Goal: Task Accomplishment & Management: Manage account settings

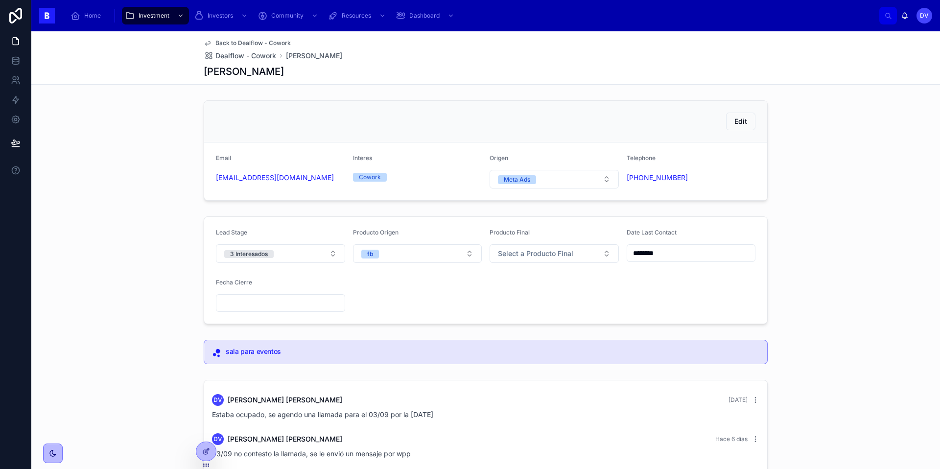
scroll to position [188, 0]
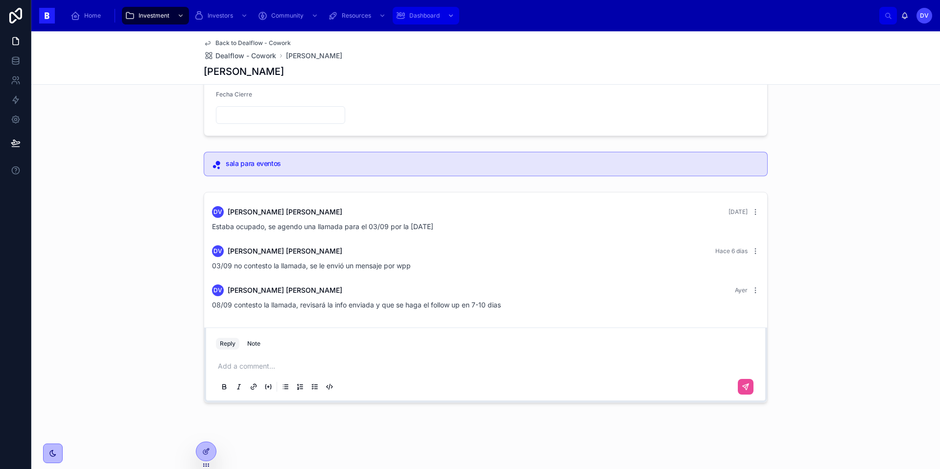
click at [440, 18] on div "Dashboard" at bounding box center [425, 16] width 61 height 16
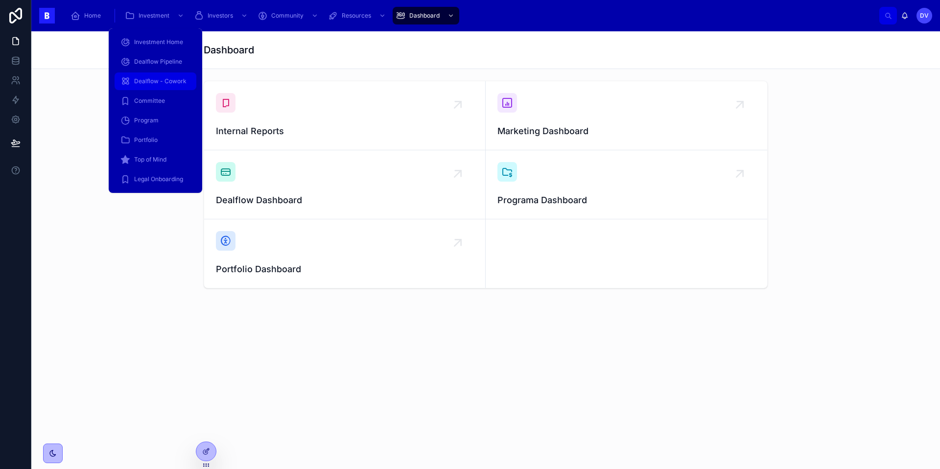
click at [162, 87] on div "Dealflow - Cowork" at bounding box center [155, 81] width 70 height 16
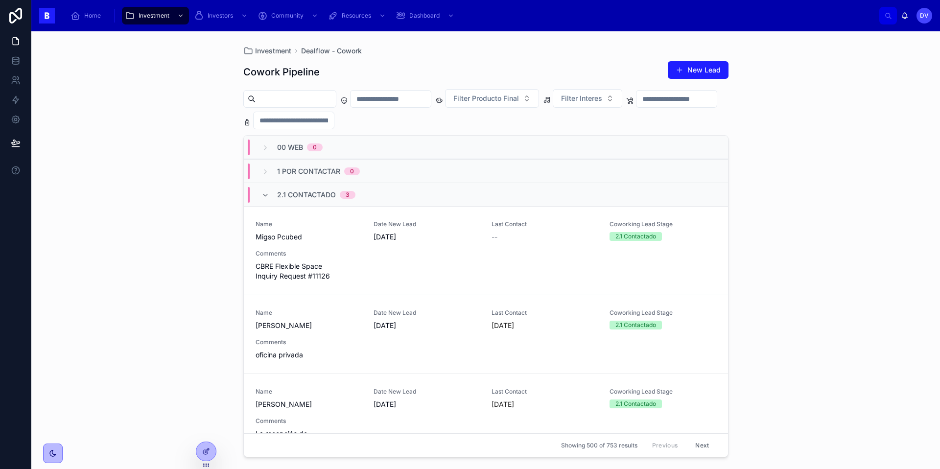
click at [295, 199] on div "2.1 Contactado 3" at bounding box center [316, 195] width 78 height 16
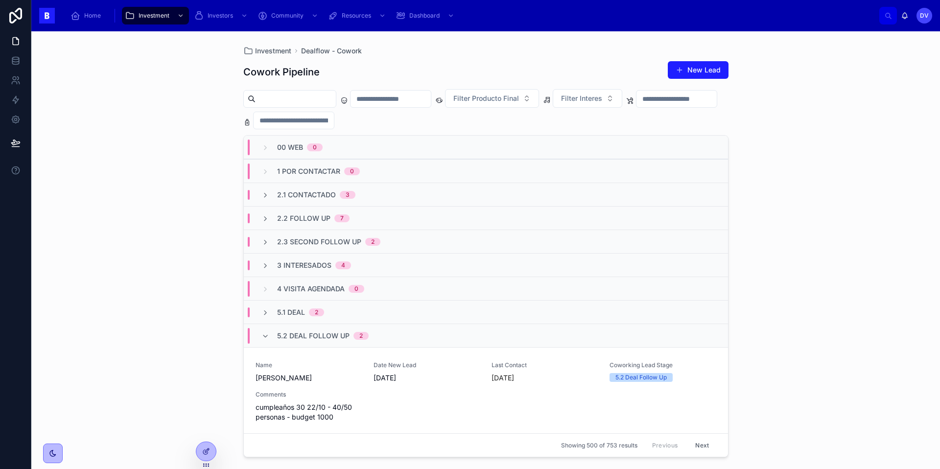
click at [297, 338] on span "5.2 Deal Follow Up" at bounding box center [313, 336] width 72 height 10
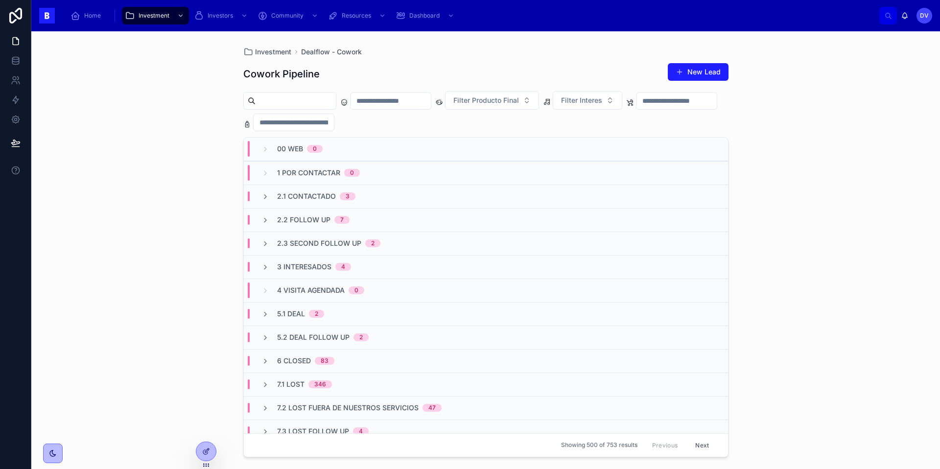
click at [406, 104] on input "text" at bounding box center [390, 101] width 80 height 14
click at [403, 124] on button "[DATE]" at bounding box center [410, 125] width 39 height 18
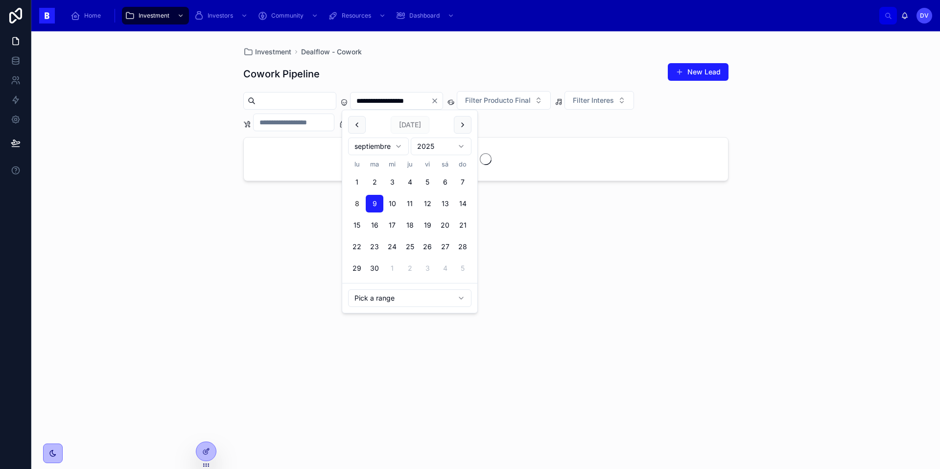
click at [354, 206] on button "8" at bounding box center [357, 204] width 18 height 18
click at [362, 207] on button "8" at bounding box center [357, 204] width 18 height 18
click at [412, 128] on button "[DATE]" at bounding box center [410, 125] width 39 height 18
type input "**********"
click at [437, 102] on icon "Clear" at bounding box center [435, 101] width 4 height 4
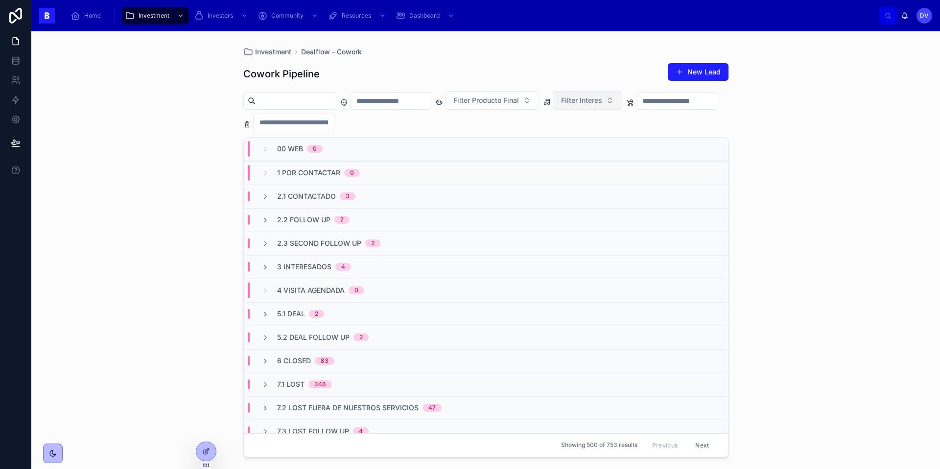
click at [622, 100] on button "Filter Interes" at bounding box center [587, 100] width 69 height 19
click at [612, 143] on div "Cowork" at bounding box center [612, 140] width 117 height 16
click at [606, 102] on button "Cowork" at bounding box center [579, 100] width 53 height 19
click at [612, 193] on div "espacio de coworking" at bounding box center [604, 187] width 117 height 16
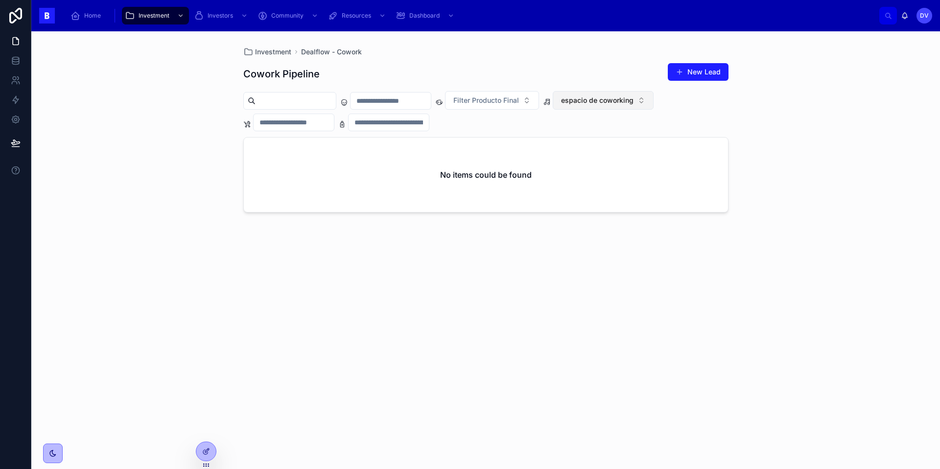
click at [653, 101] on button "espacio de coworking" at bounding box center [603, 100] width 101 height 19
click at [629, 156] on div "Cowork" at bounding box center [627, 156] width 117 height 16
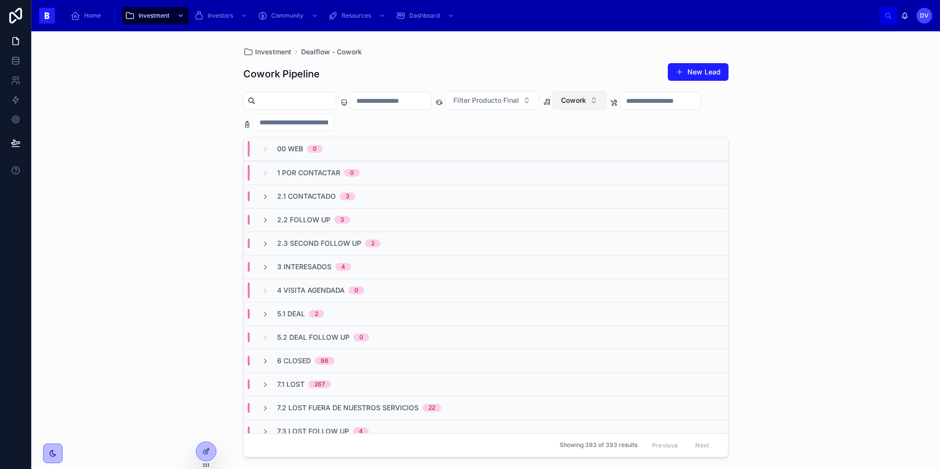
click at [606, 102] on button "Cowork" at bounding box center [579, 100] width 53 height 19
click at [594, 170] on div "Eventos" at bounding box center [604, 171] width 117 height 16
click at [264, 336] on icon at bounding box center [265, 337] width 8 height 8
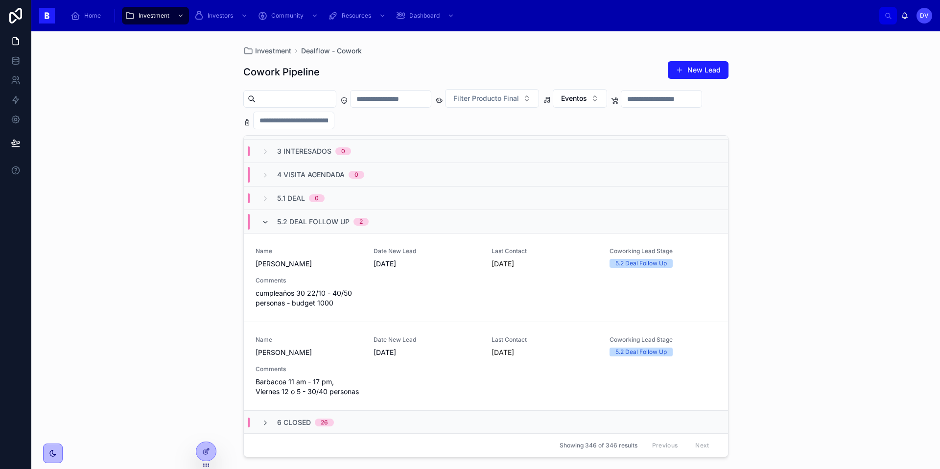
scroll to position [120, 0]
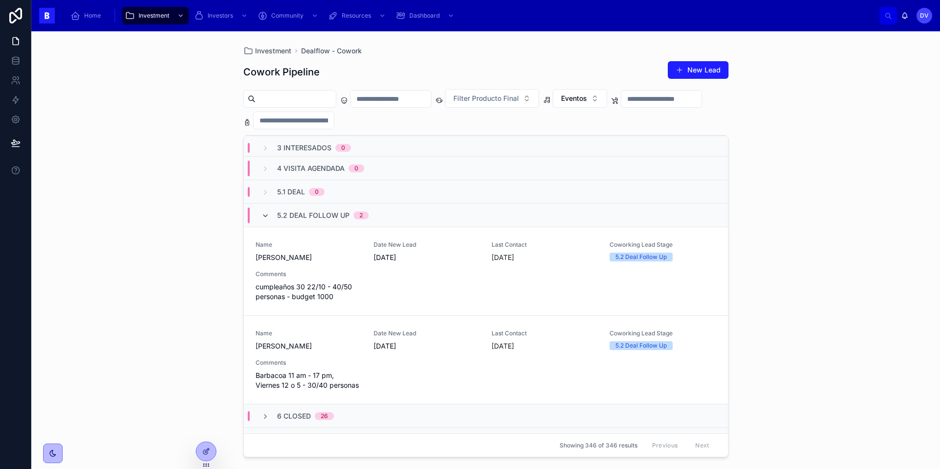
click at [267, 212] on icon at bounding box center [265, 216] width 8 height 8
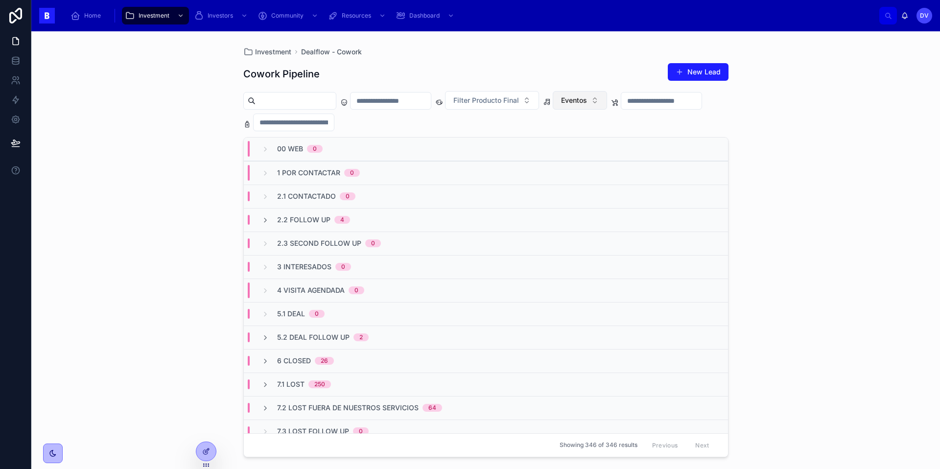
click at [607, 100] on button "Eventos" at bounding box center [580, 100] width 54 height 19
click at [607, 156] on div "Cowork" at bounding box center [604, 156] width 117 height 16
click at [348, 362] on div "6 Closed 86" at bounding box center [486, 360] width 484 height 23
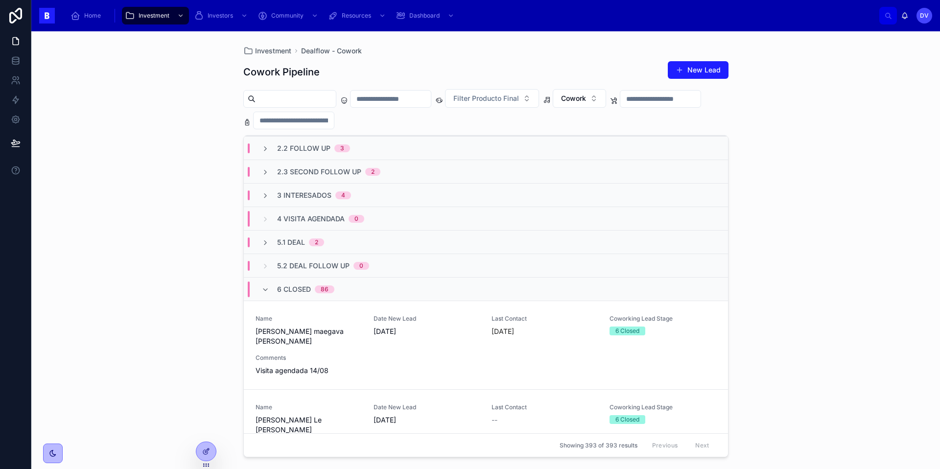
click at [341, 289] on div "6 Closed 86" at bounding box center [298, 289] width 96 height 16
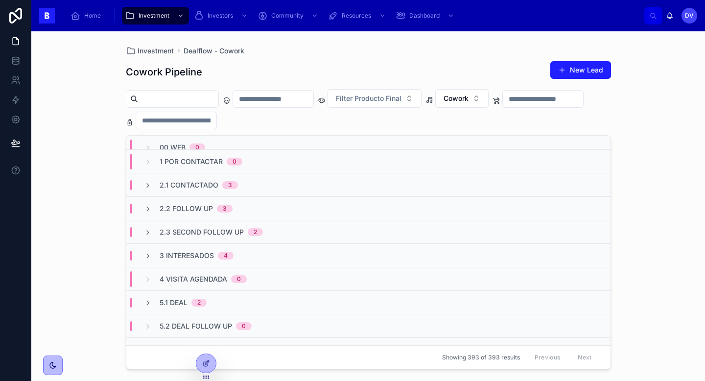
scroll to position [9, 0]
click at [591, 65] on button "New Lead" at bounding box center [580, 70] width 61 height 18
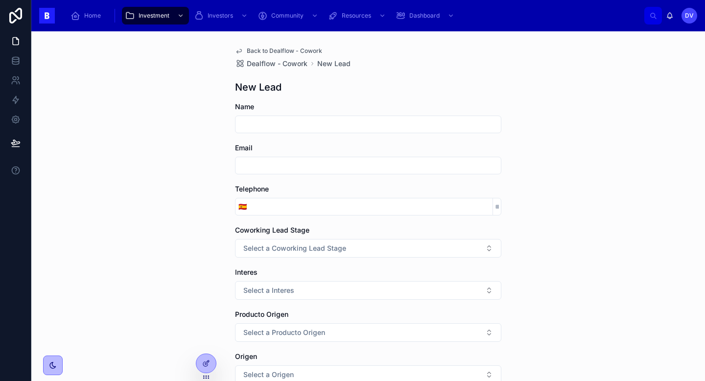
click at [352, 129] on input "text" at bounding box center [367, 124] width 265 height 14
paste input "**********"
type input "**********"
click at [309, 163] on input "text" at bounding box center [367, 166] width 265 height 14
paste input "**********"
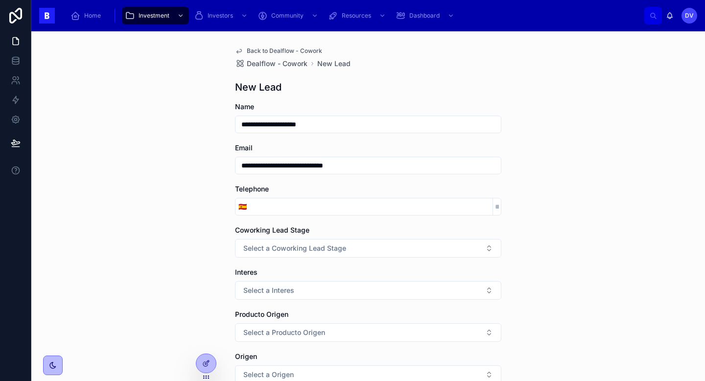
type input "**********"
click at [346, 210] on input "tel" at bounding box center [371, 207] width 243 height 14
paste input "**********"
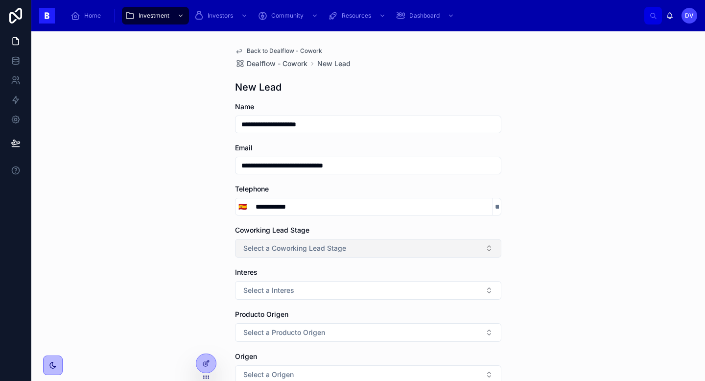
type input "**********"
click at [362, 252] on button "Select a Coworking Lead Stage" at bounding box center [368, 248] width 266 height 19
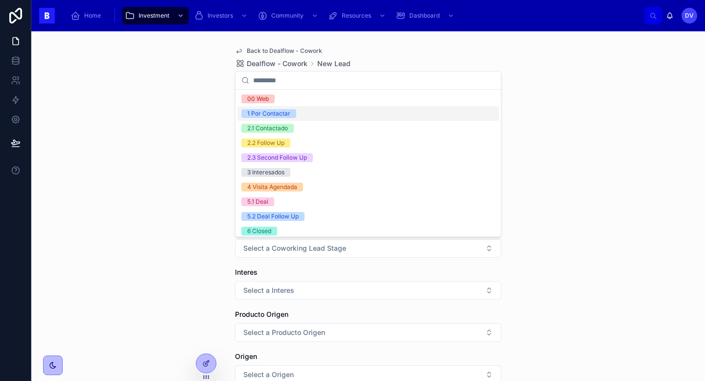
click at [347, 114] on div "1 Por Contactar" at bounding box center [367, 113] width 261 height 15
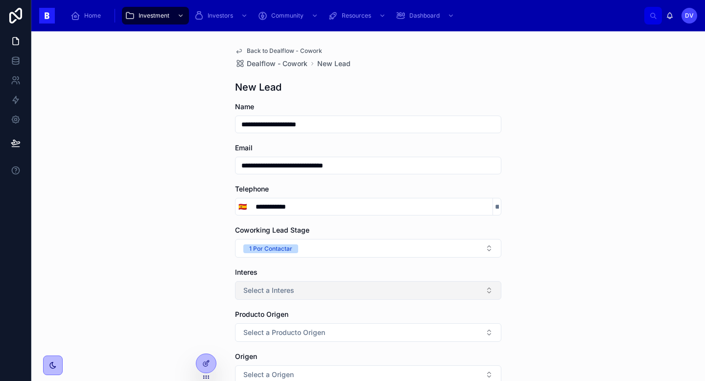
click at [319, 295] on button "Select a Interes" at bounding box center [368, 290] width 266 height 19
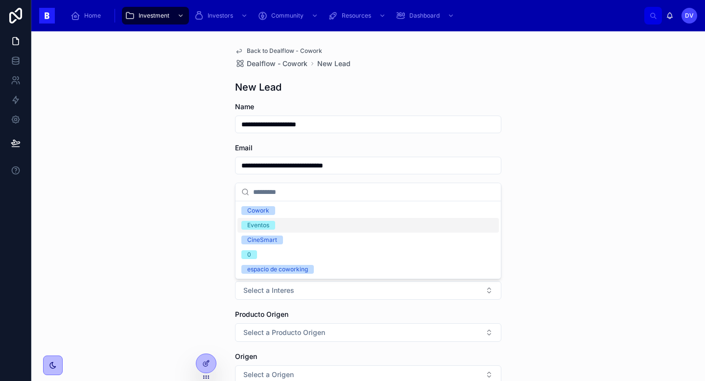
click at [303, 226] on div "Eventos" at bounding box center [367, 225] width 261 height 15
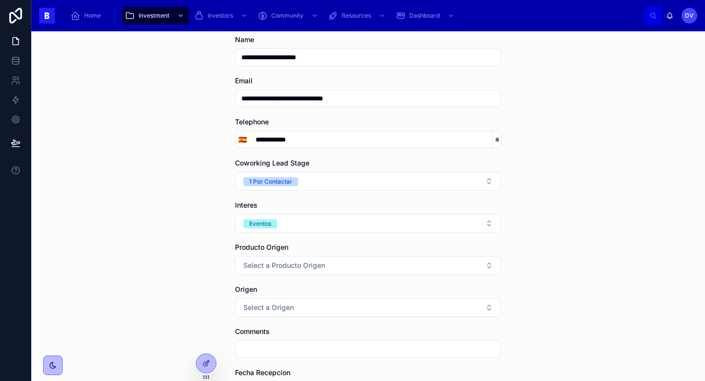
scroll to position [69, 0]
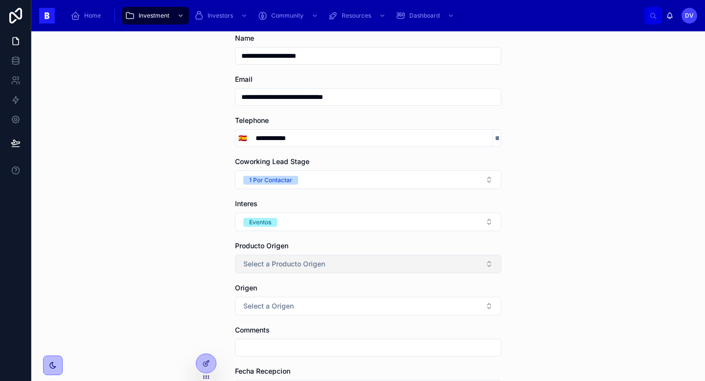
click at [293, 266] on span "Select a Producto Origen" at bounding box center [284, 264] width 82 height 10
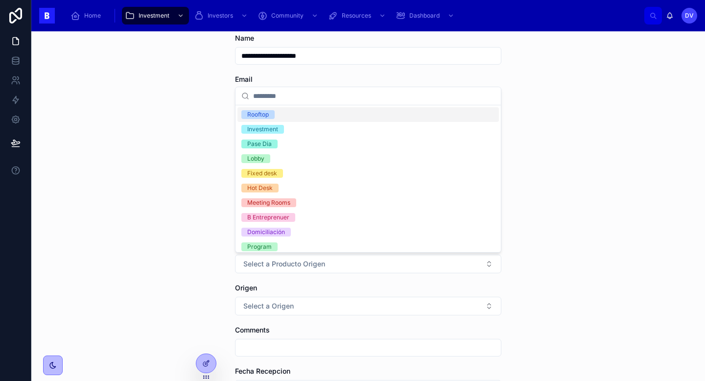
click at [324, 112] on div "Rooftop" at bounding box center [367, 114] width 261 height 15
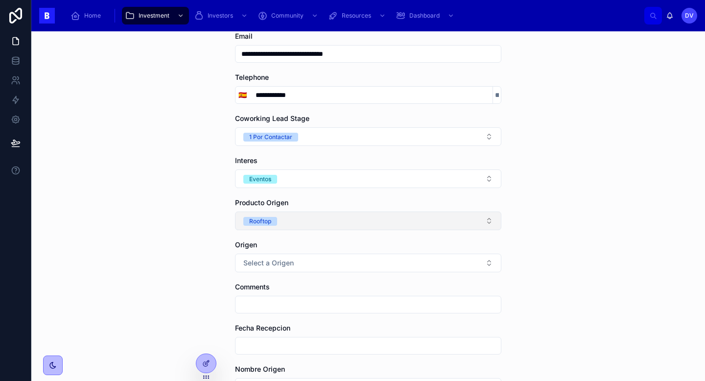
scroll to position [127, 0]
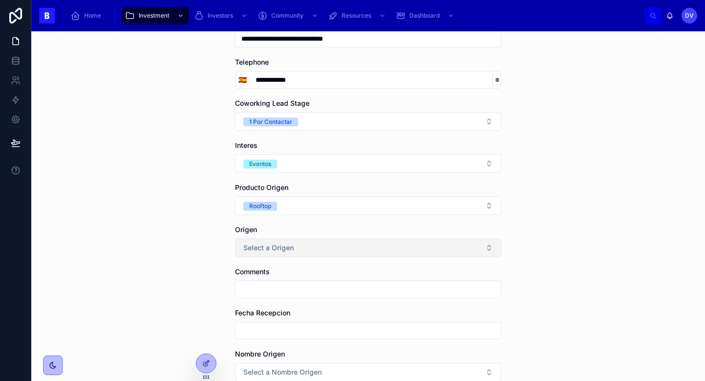
click at [316, 251] on button "Select a Origen" at bounding box center [368, 247] width 266 height 19
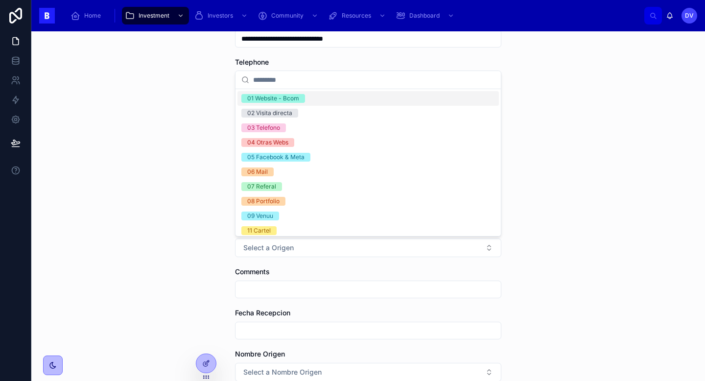
click at [319, 101] on div "01 Website - Bcom" at bounding box center [367, 98] width 261 height 15
click at [325, 290] on input "text" at bounding box center [367, 289] width 265 height 14
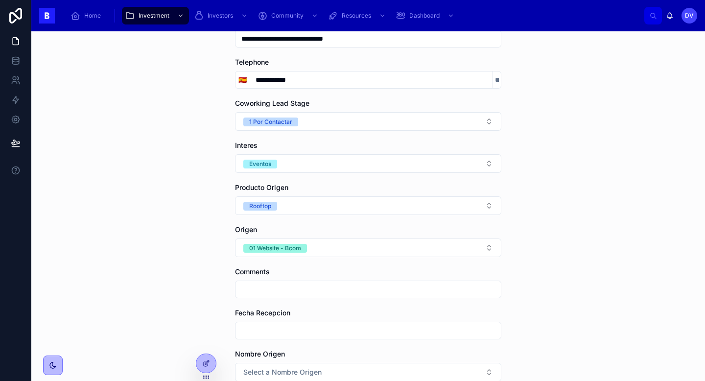
click at [316, 333] on input "text" at bounding box center [367, 331] width 265 height 14
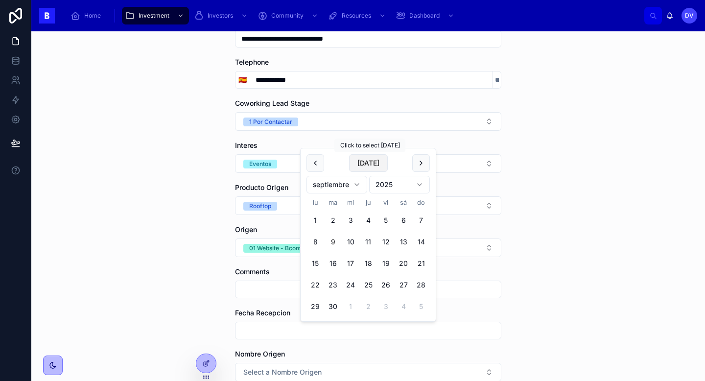
click at [364, 167] on button "[DATE]" at bounding box center [368, 163] width 39 height 18
type input "********"
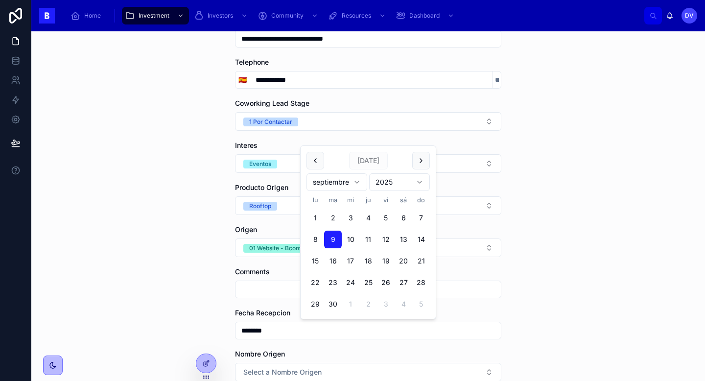
scroll to position [196, 0]
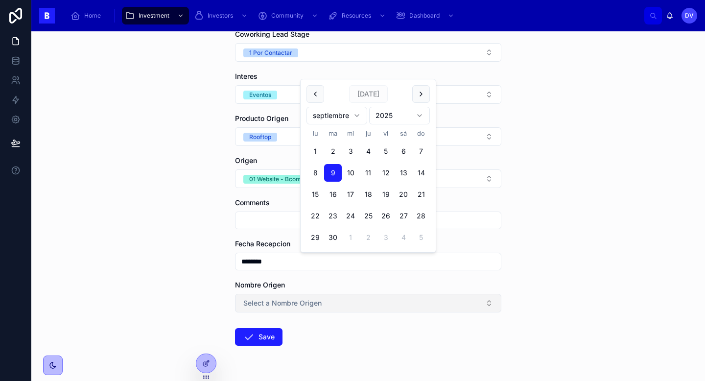
click at [296, 305] on span "Select a Nombre Origen" at bounding box center [282, 303] width 78 height 10
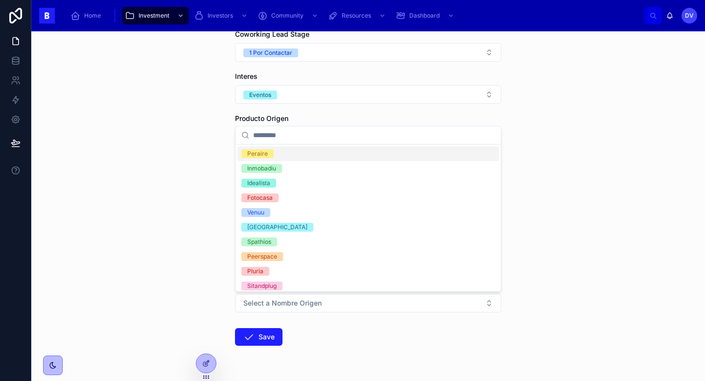
click at [314, 332] on form "**********" at bounding box center [368, 157] width 266 height 502
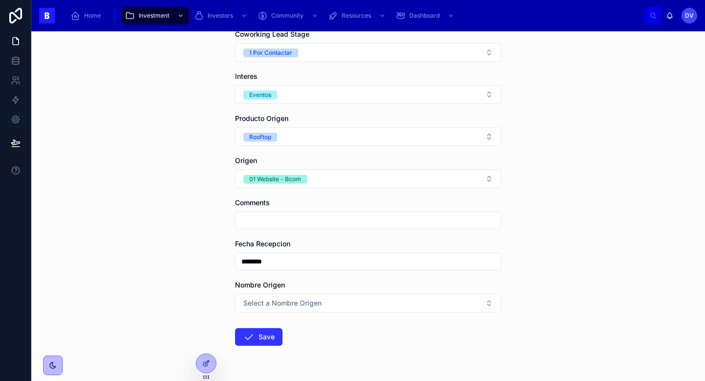
click at [264, 335] on button "Save" at bounding box center [258, 337] width 47 height 18
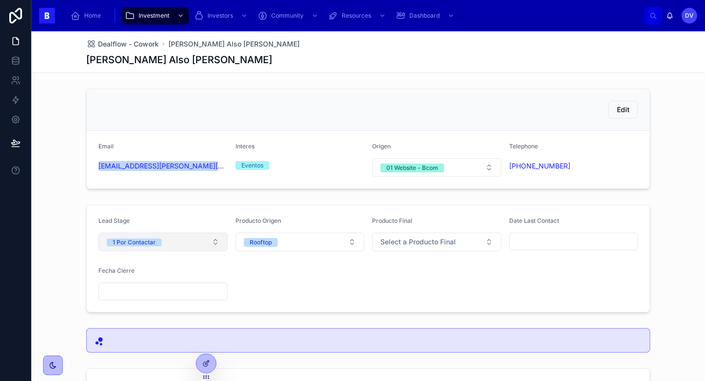
click at [211, 245] on button "1 Por Contactar" at bounding box center [162, 241] width 129 height 19
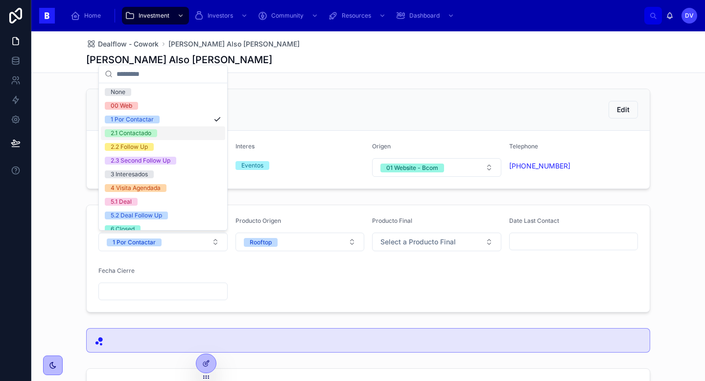
click at [179, 132] on div "2.1 Contactado" at bounding box center [163, 133] width 124 height 14
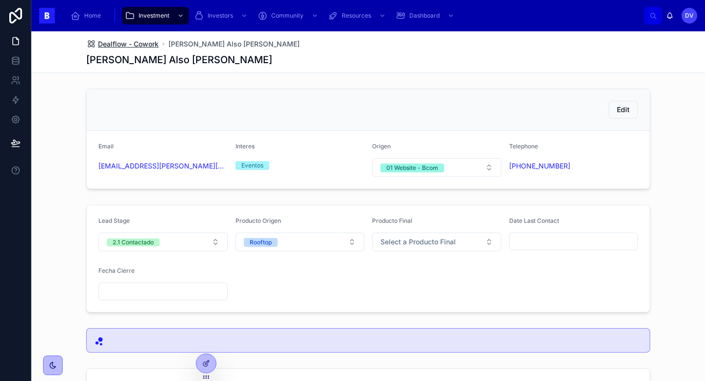
click at [144, 41] on span "Dealflow - Cowork" at bounding box center [128, 44] width 61 height 10
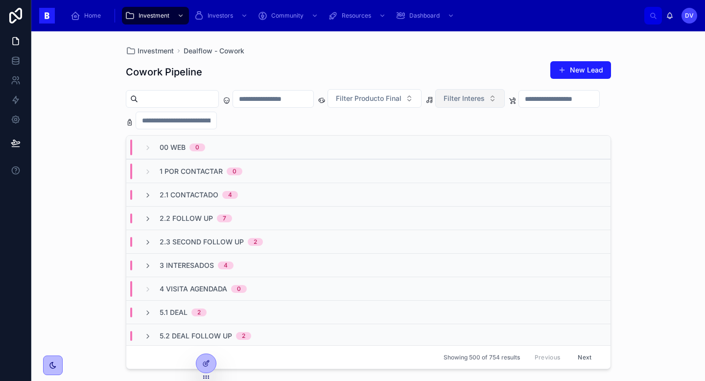
click at [505, 102] on button "Filter Interes" at bounding box center [469, 98] width 69 height 19
click at [494, 139] on div "Cowork" at bounding box center [487, 138] width 117 height 16
click at [201, 196] on span "2.1 Contactado" at bounding box center [189, 195] width 59 height 10
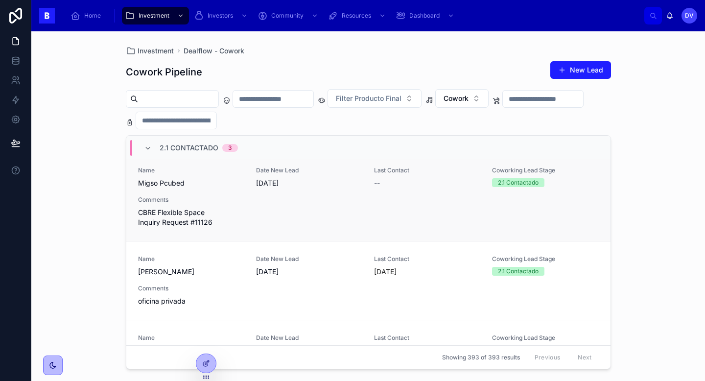
scroll to position [57, 0]
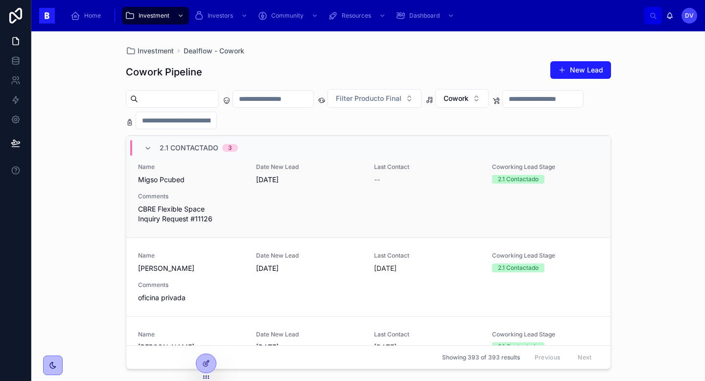
click at [255, 213] on div "Name Migso Pcubed Date New Lead [DATE] Last Contact -- Coworking Lead Stage 2.1…" at bounding box center [368, 193] width 461 height 61
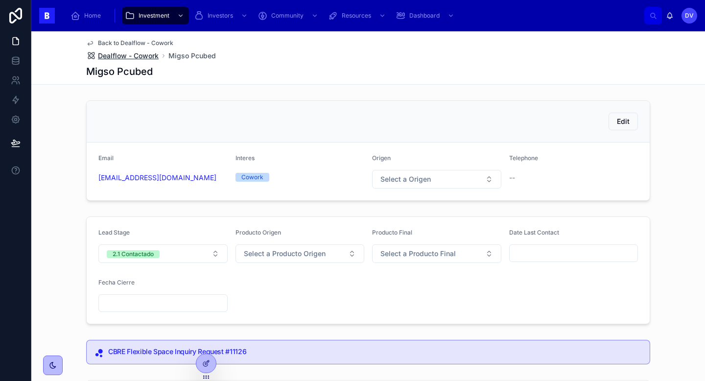
click at [138, 57] on span "Dealflow - Cowork" at bounding box center [128, 56] width 61 height 10
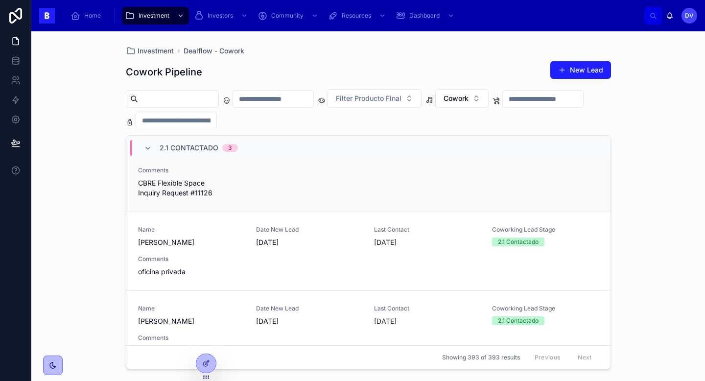
scroll to position [83, 0]
click at [237, 251] on div "Name [PERSON_NAME] Date New Lead [DATE] Last Contact [DATE] Coworking Lead Stag…" at bounding box center [368, 251] width 461 height 51
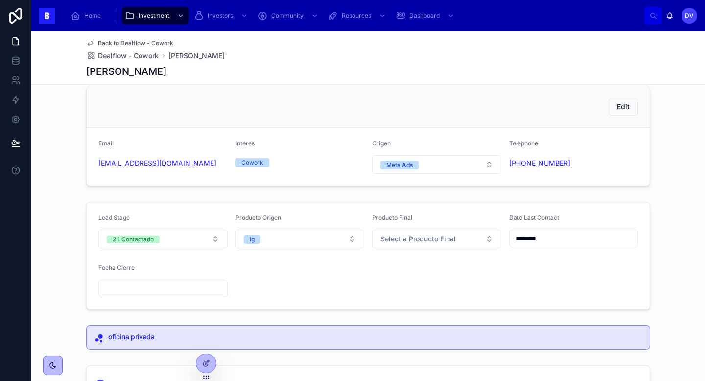
scroll to position [10, 0]
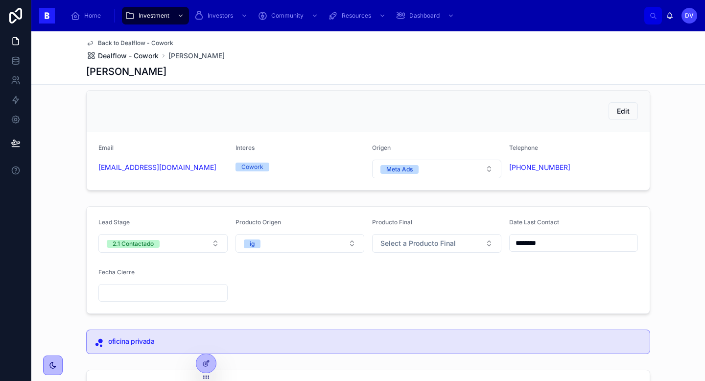
click at [154, 60] on span "Dealflow - Cowork" at bounding box center [128, 56] width 61 height 10
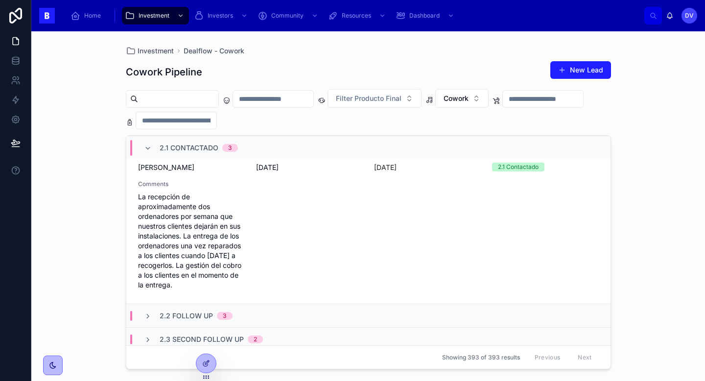
scroll to position [239, 0]
click at [252, 318] on div "2.2 Follow Up 3" at bounding box center [368, 312] width 484 height 23
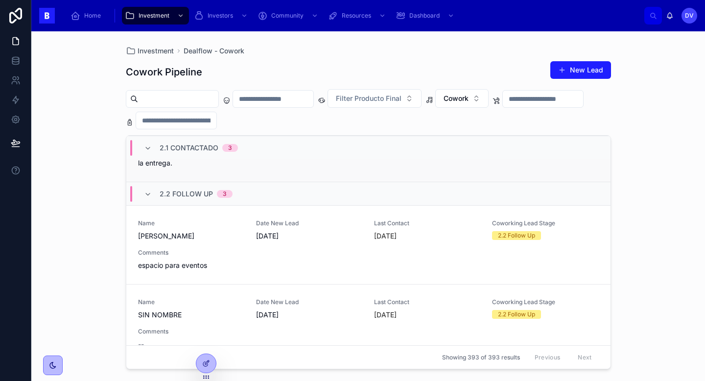
scroll to position [418, 0]
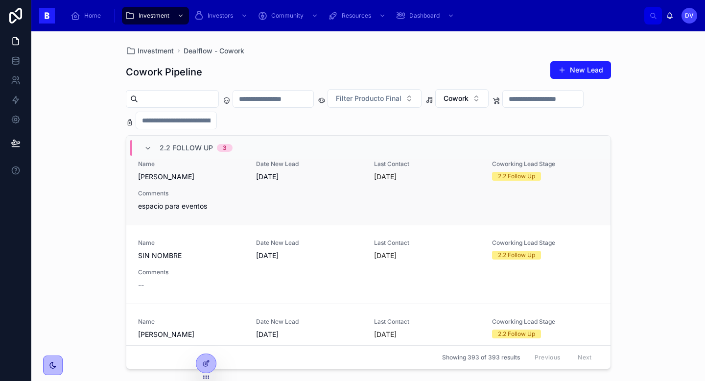
click at [327, 207] on div "Name [PERSON_NAME] Date New Lead [DATE] Last Contact [DATE] Coworking Lead Stag…" at bounding box center [368, 185] width 461 height 51
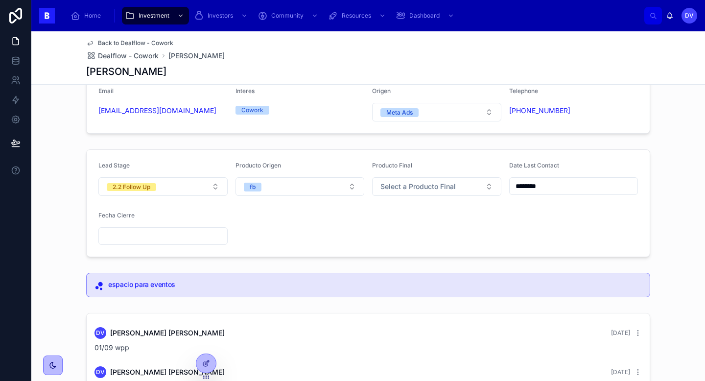
scroll to position [70, 0]
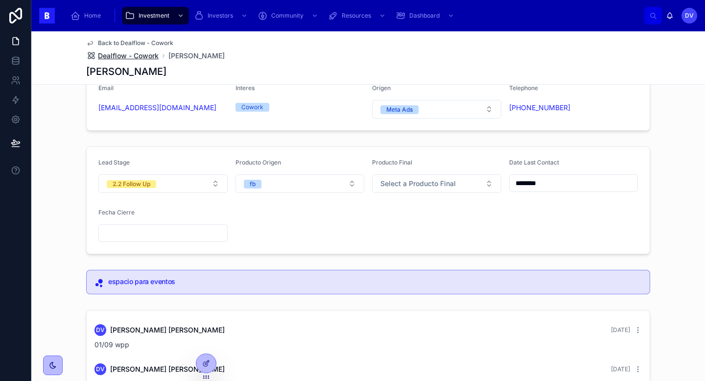
click at [130, 54] on span "Dealflow - Cowork" at bounding box center [128, 56] width 61 height 10
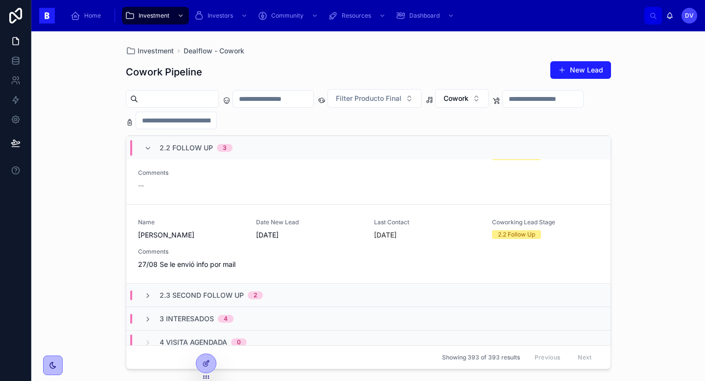
scroll to position [516, 0]
click at [278, 256] on div "Name [PERSON_NAME] Date New Lead [DATE] Last Contact [DATE] Coworking Lead Stag…" at bounding box center [368, 244] width 461 height 51
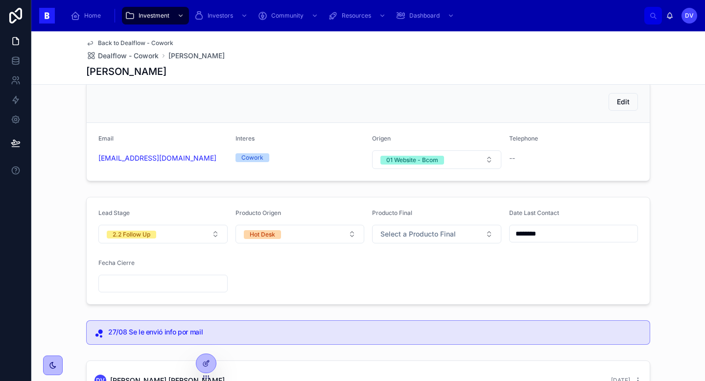
scroll to position [21, 0]
click at [141, 53] on span "Dealflow - Cowork" at bounding box center [128, 56] width 61 height 10
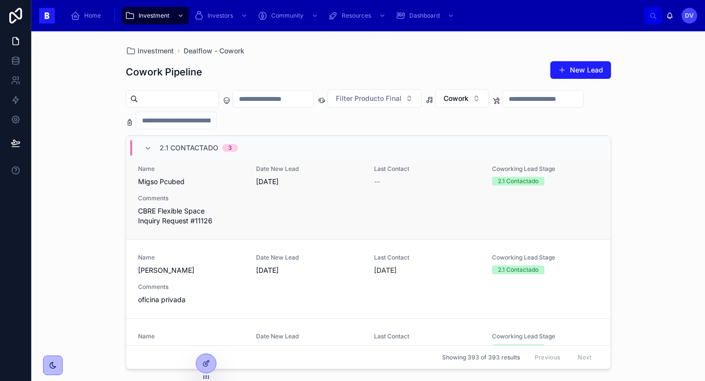
scroll to position [68, 0]
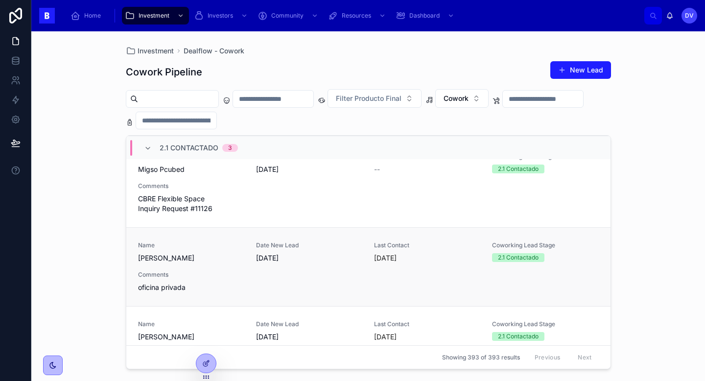
click at [332, 262] on span "[DATE]" at bounding box center [309, 258] width 106 height 10
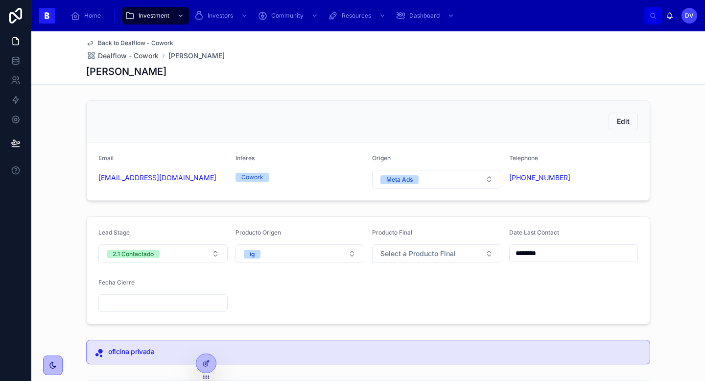
click at [559, 258] on input "********" at bounding box center [573, 253] width 128 height 14
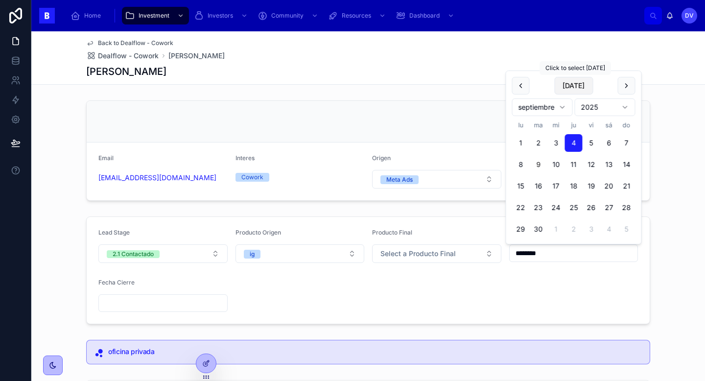
click at [572, 83] on button "[DATE]" at bounding box center [573, 86] width 39 height 18
type input "********"
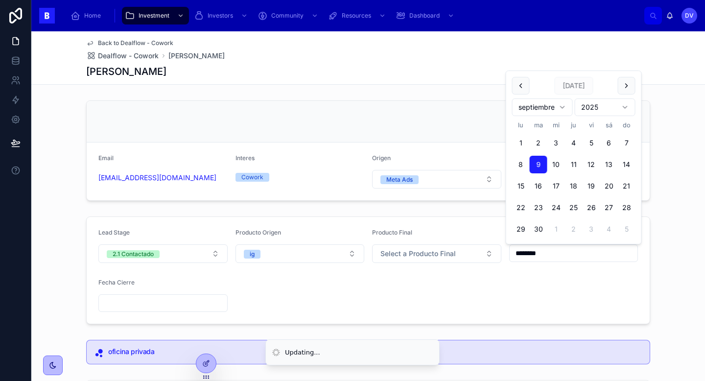
click at [270, 292] on form "Lead Stage 2.1 Contactado Producto Origen ig Producto Final Select a Producto F…" at bounding box center [368, 270] width 563 height 107
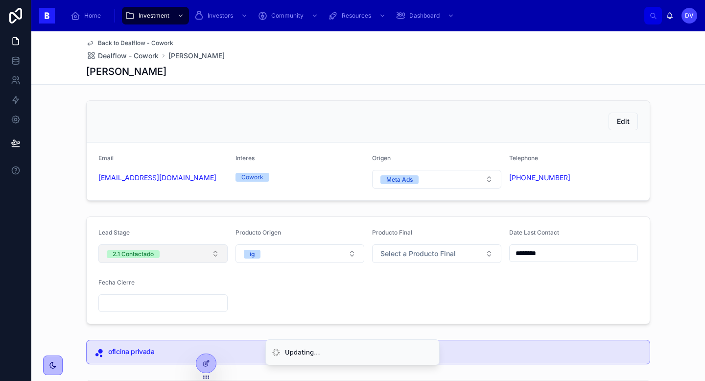
click at [215, 255] on button "2.1 Contactado" at bounding box center [162, 253] width 129 height 19
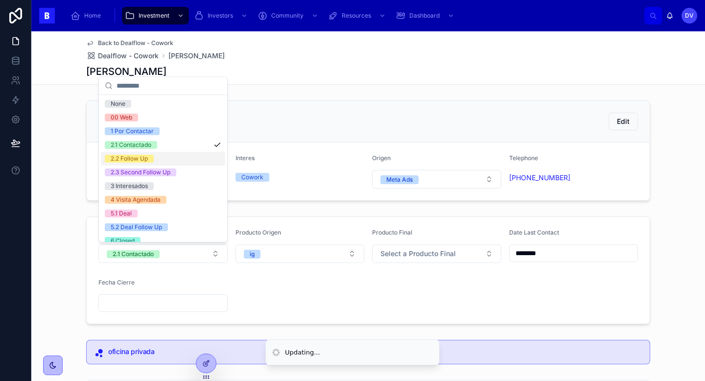
click at [195, 162] on div "2.2 Follow Up" at bounding box center [163, 159] width 124 height 14
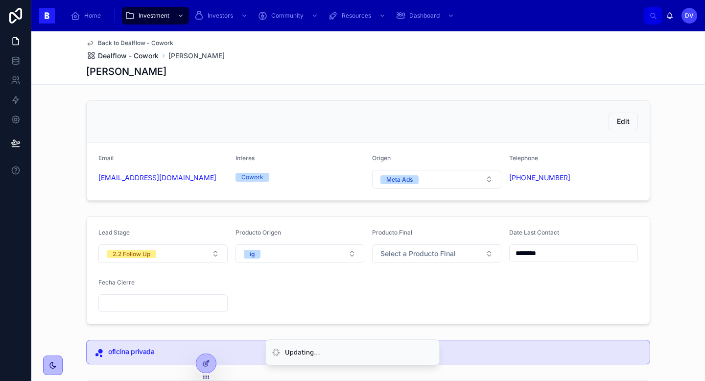
click at [148, 59] on span "Dealflow - Cowork" at bounding box center [128, 56] width 61 height 10
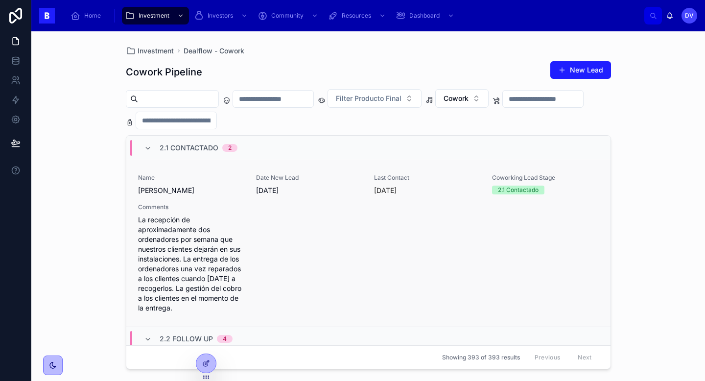
scroll to position [135, 0]
click at [369, 236] on div "Name [PERSON_NAME] Date New Lead [DATE] Last Contact [DATE] Coworking Lead Stag…" at bounding box center [368, 243] width 461 height 139
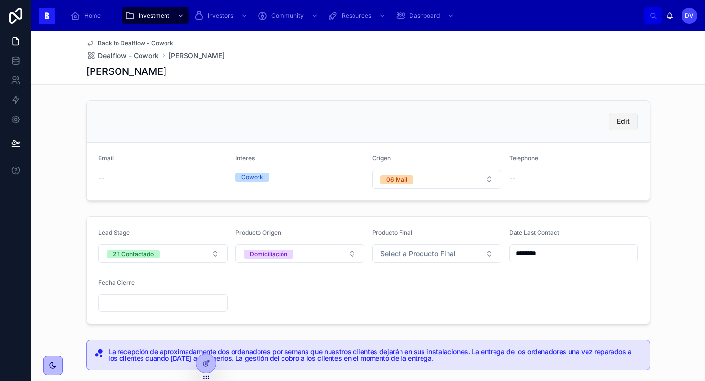
click at [631, 121] on button "Edit" at bounding box center [622, 122] width 29 height 18
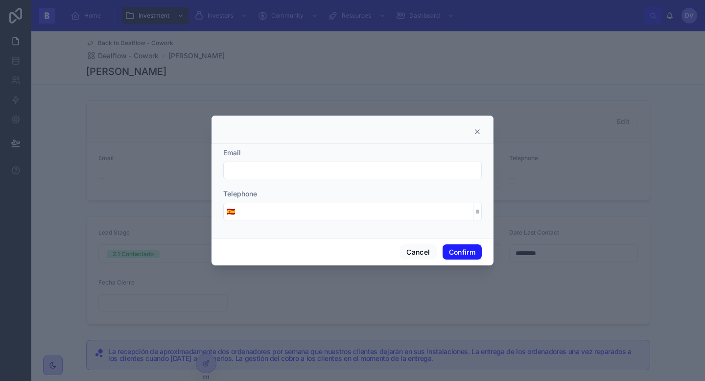
paste input "**********"
type input "**********"
click at [471, 251] on button "Confirm" at bounding box center [461, 252] width 39 height 16
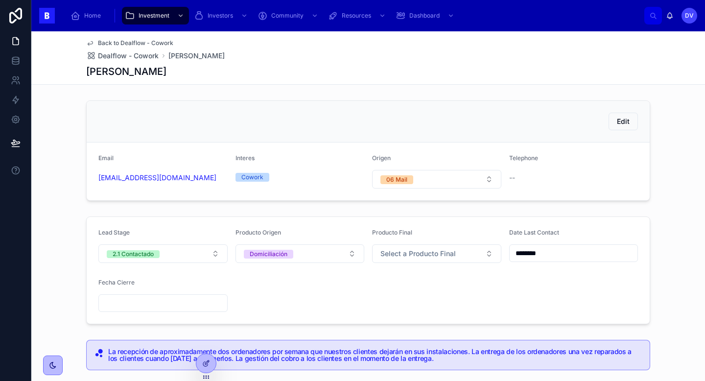
click at [558, 174] on div "--" at bounding box center [573, 178] width 129 height 10
click at [625, 122] on span "Edit" at bounding box center [623, 121] width 13 height 10
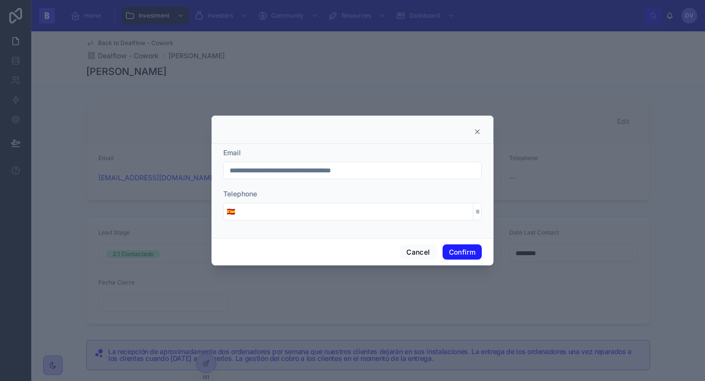
paste input "**********"
type input "**********"
click at [474, 252] on button "Confirm" at bounding box center [461, 252] width 39 height 16
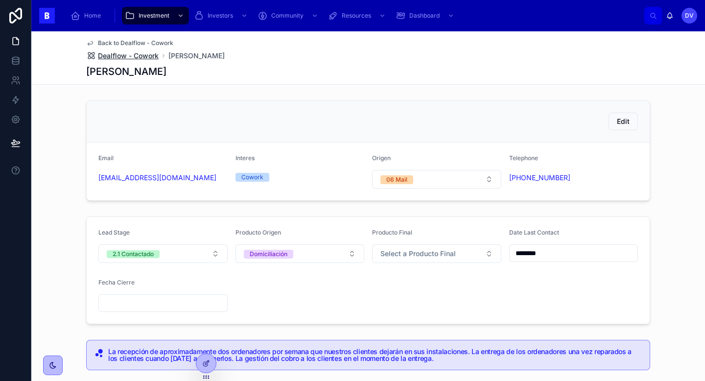
click at [141, 59] on span "Dealflow - Cowork" at bounding box center [128, 56] width 61 height 10
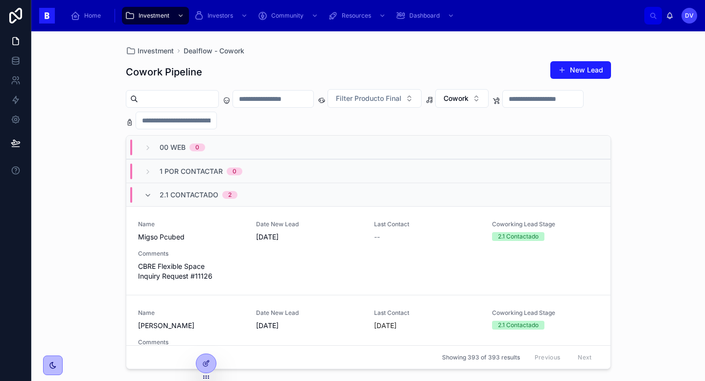
click at [191, 198] on span "2.1 Contactado" at bounding box center [189, 195] width 59 height 10
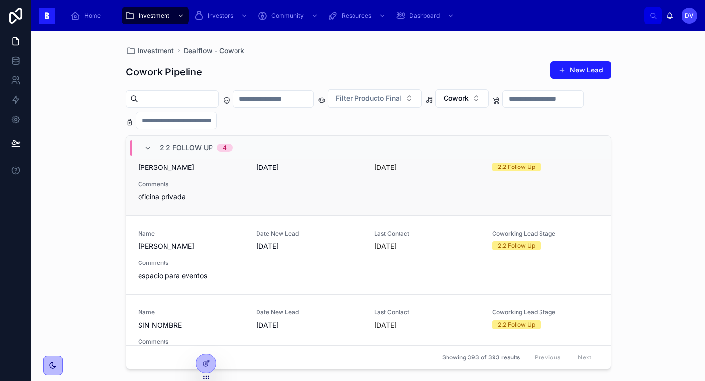
scroll to position [92, 0]
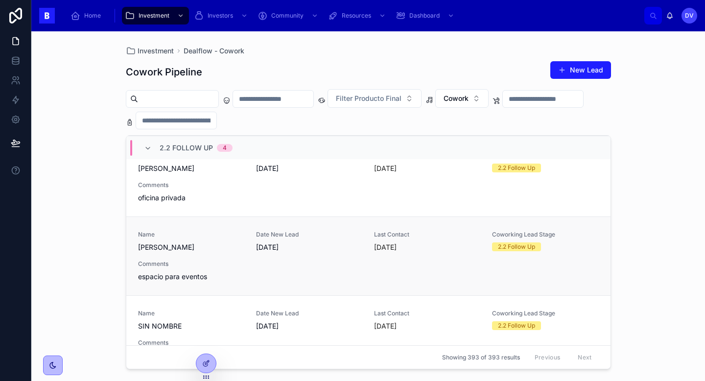
click at [325, 277] on div "Name [PERSON_NAME] Date New Lead [DATE] Last Contact [DATE] Coworking Lead Stag…" at bounding box center [368, 256] width 461 height 51
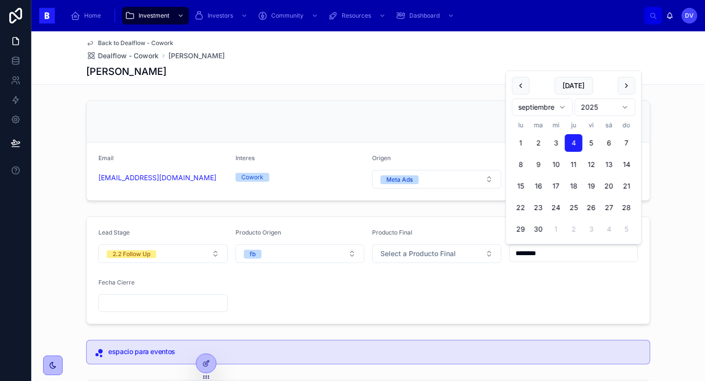
click at [565, 251] on input "********" at bounding box center [573, 253] width 128 height 14
click at [575, 93] on button "[DATE]" at bounding box center [573, 86] width 39 height 18
type input "********"
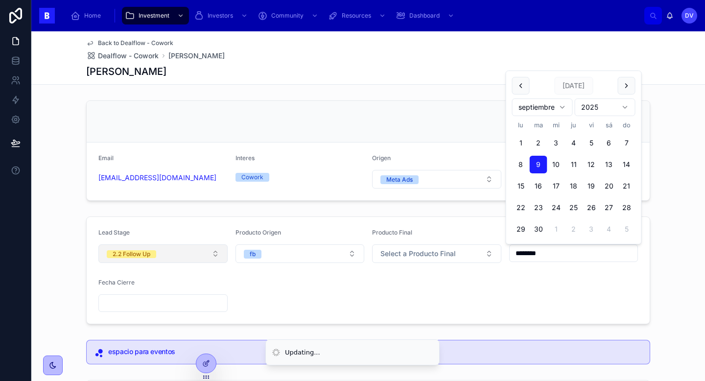
click at [215, 255] on button "2.2 Follow Up" at bounding box center [162, 253] width 129 height 19
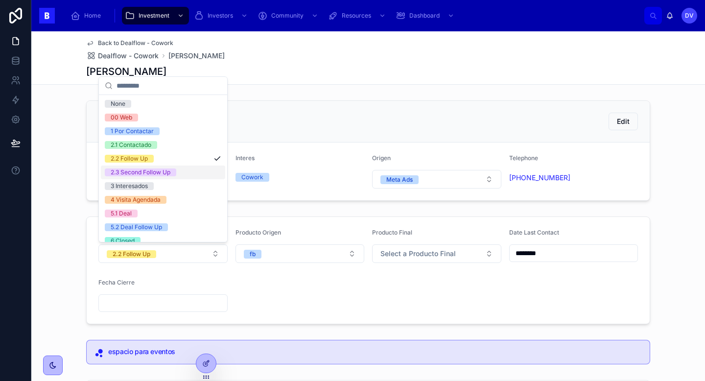
click at [192, 170] on div "2.3 Second Follow Up" at bounding box center [163, 172] width 124 height 14
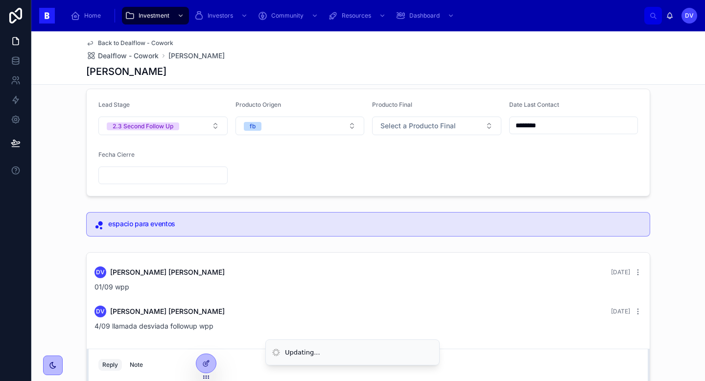
scroll to position [237, 0]
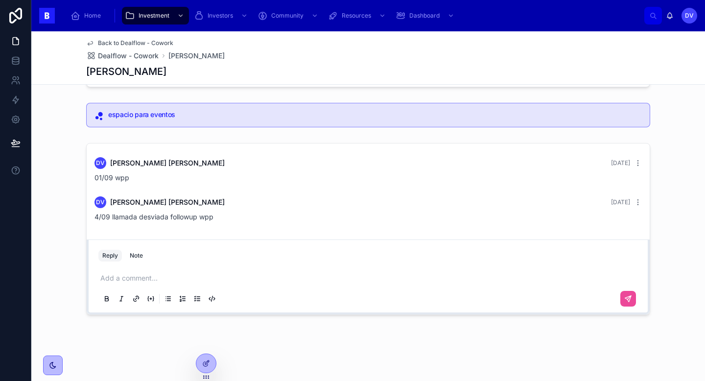
click at [150, 282] on p at bounding box center [369, 278] width 539 height 10
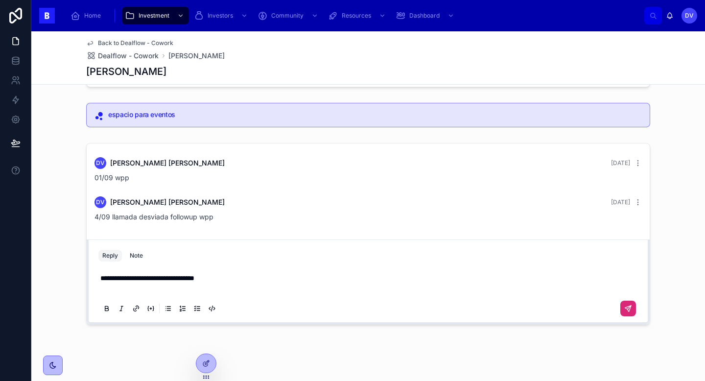
click at [634, 309] on button at bounding box center [628, 309] width 16 height 16
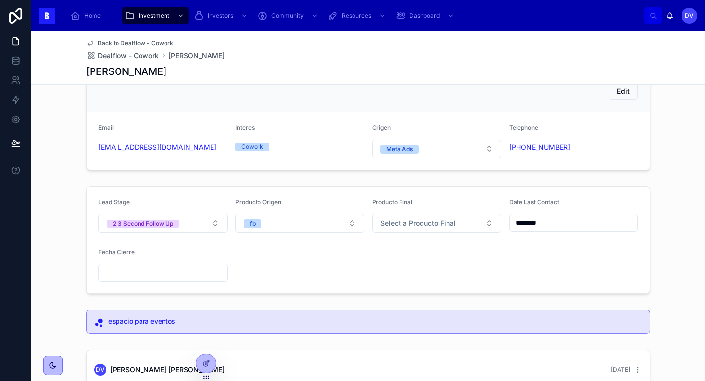
scroll to position [0, 0]
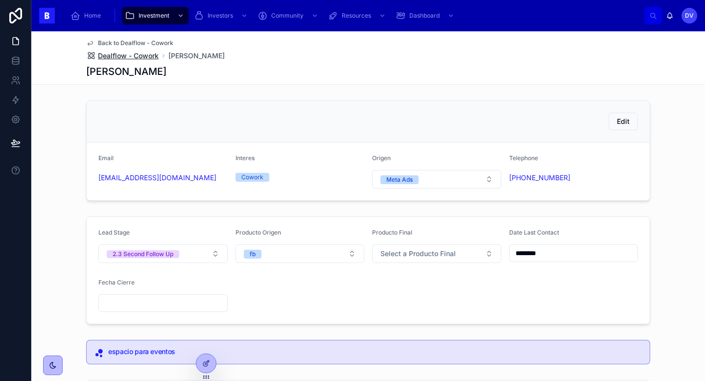
click at [148, 58] on span "Dealflow - Cowork" at bounding box center [128, 56] width 61 height 10
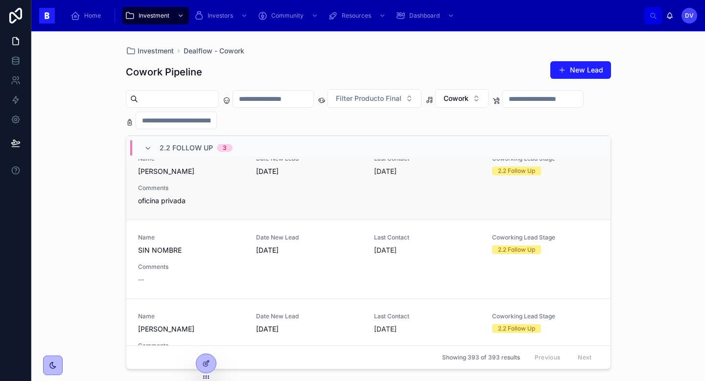
scroll to position [93, 0]
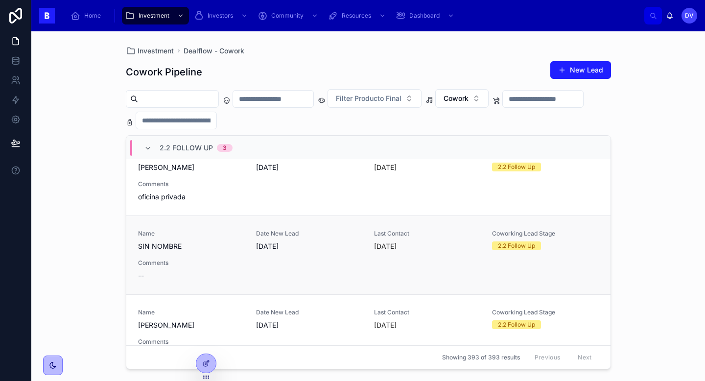
click at [225, 263] on span "Comments" at bounding box center [191, 263] width 106 height 8
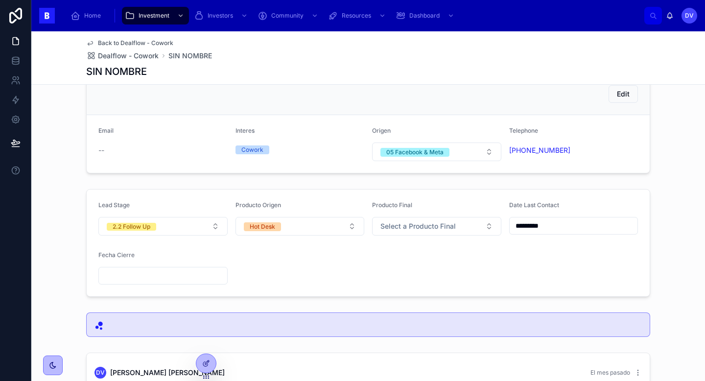
scroll to position [28, 0]
copy link "[PHONE_NUMBER]"
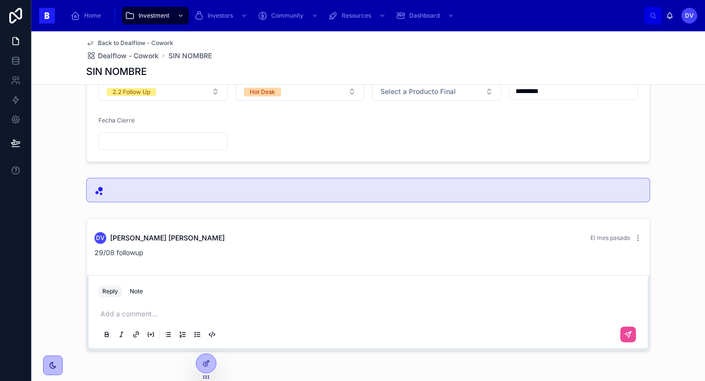
scroll to position [162, 0]
click at [139, 317] on p at bounding box center [369, 313] width 539 height 10
click at [634, 337] on button at bounding box center [628, 334] width 16 height 16
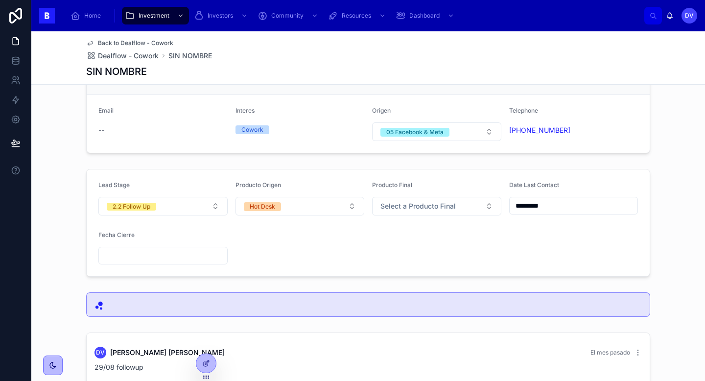
scroll to position [12, 0]
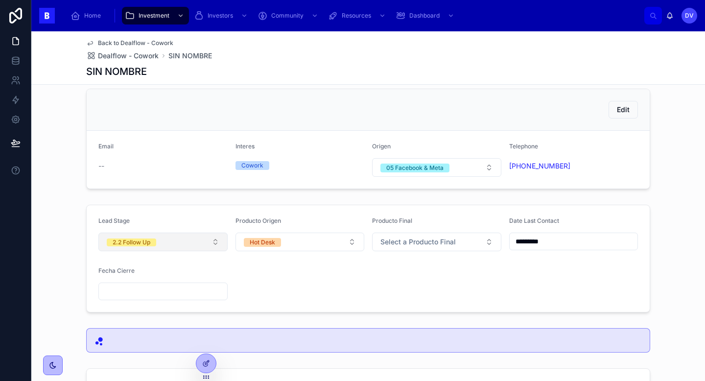
click at [215, 244] on button "2.2 Follow Up" at bounding box center [162, 241] width 129 height 19
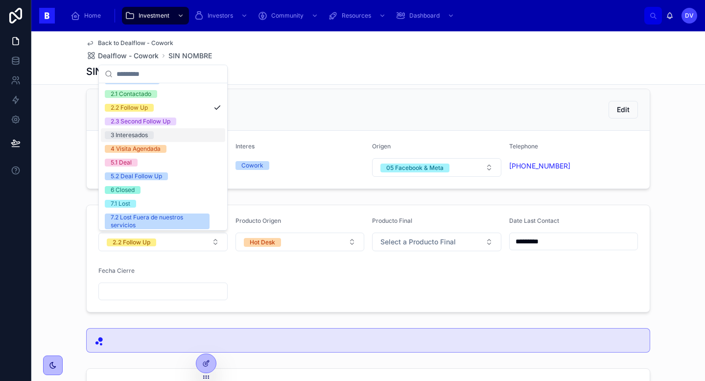
scroll to position [43, 0]
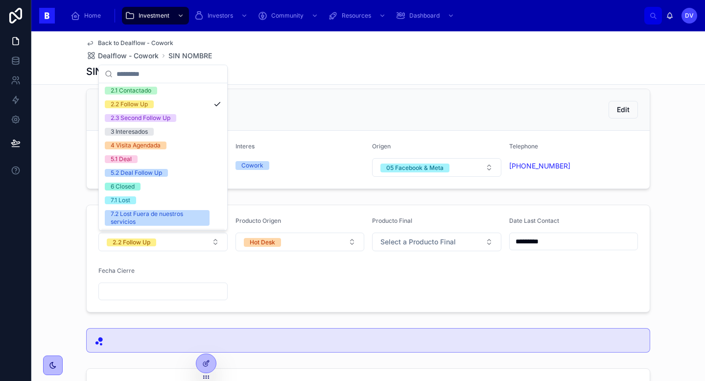
click at [278, 280] on form "Lead Stage 2.2 Follow Up Producto Origen Hot Desk Producto Final Select a Produ…" at bounding box center [368, 258] width 563 height 107
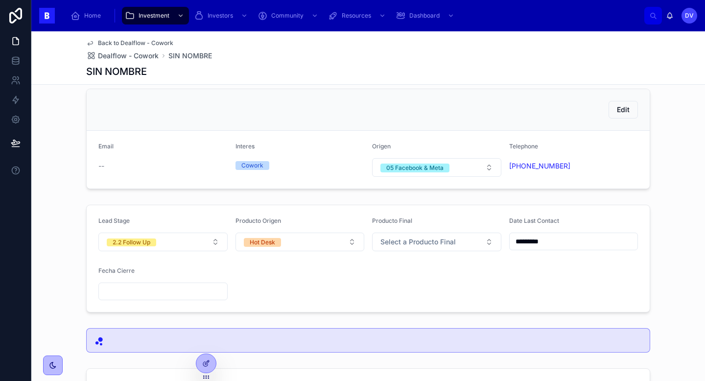
click at [569, 242] on input "*********" at bounding box center [573, 241] width 128 height 14
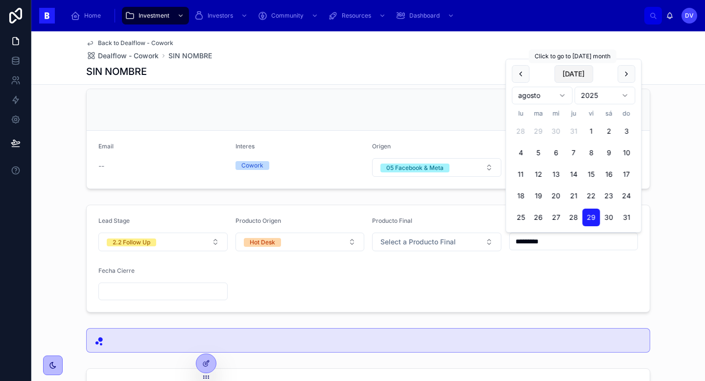
click at [580, 71] on button "[DATE]" at bounding box center [573, 74] width 39 height 18
click at [576, 75] on button "[DATE]" at bounding box center [573, 74] width 39 height 18
type input "********"
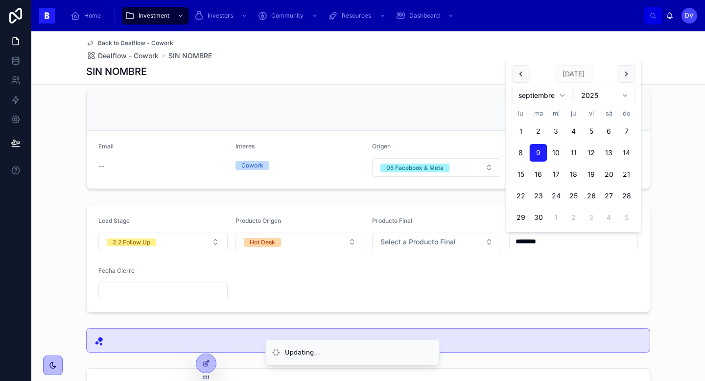
click at [176, 292] on input "text" at bounding box center [163, 291] width 128 height 14
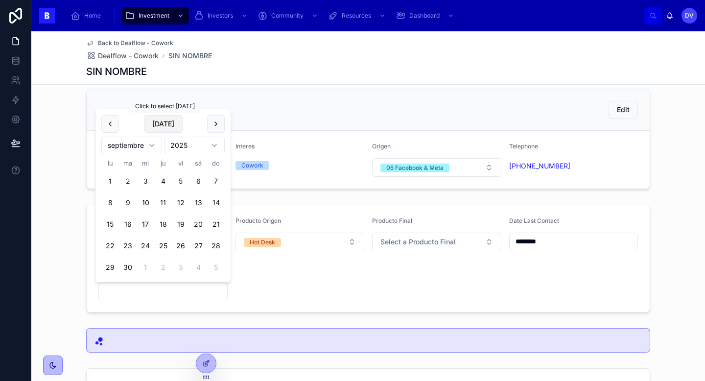
click at [168, 126] on button "[DATE]" at bounding box center [163, 124] width 39 height 18
type input "********"
click at [280, 300] on form "Lead Stage 2.2 Follow Up Producto Origen Hot Desk Producto Final Select a Produ…" at bounding box center [368, 258] width 563 height 107
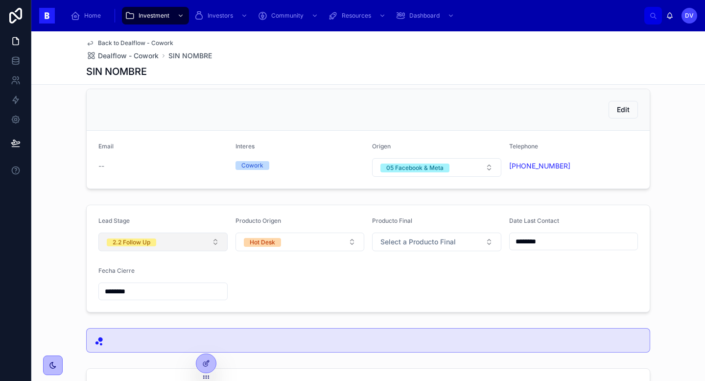
click at [216, 243] on button "2.2 Follow Up" at bounding box center [162, 241] width 129 height 19
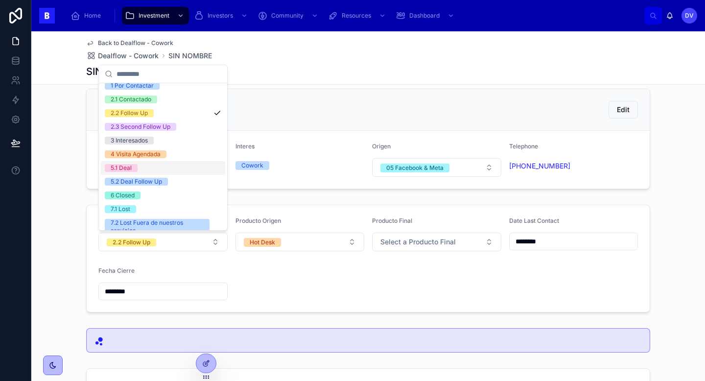
scroll to position [41, 0]
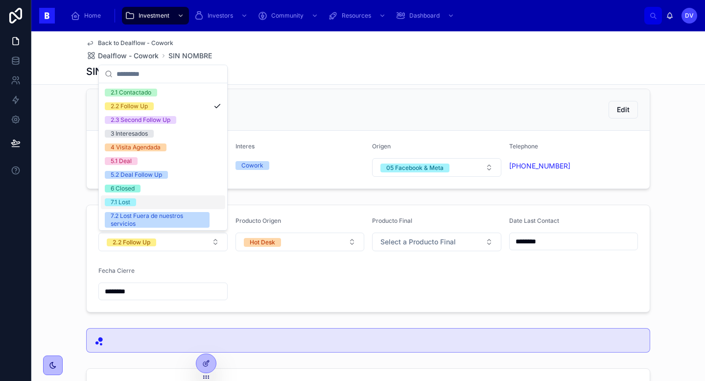
click at [189, 207] on div "7.1 Lost" at bounding box center [163, 202] width 124 height 14
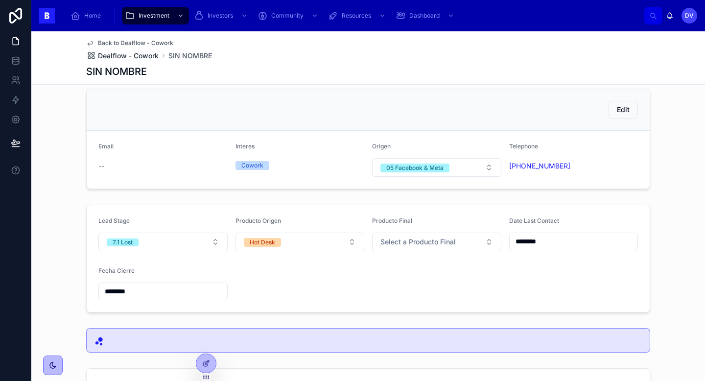
click at [157, 55] on span "Dealflow - Cowork" at bounding box center [128, 56] width 61 height 10
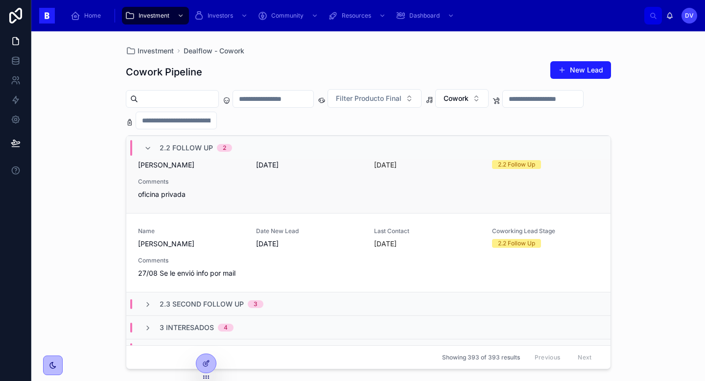
scroll to position [101, 0]
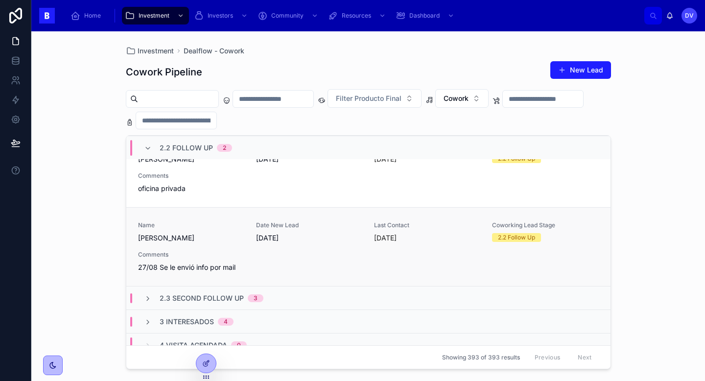
click at [246, 238] on div "Name [PERSON_NAME] Date New Lead [DATE] Last Contact [DATE] Coworking Lead Stag…" at bounding box center [368, 246] width 461 height 51
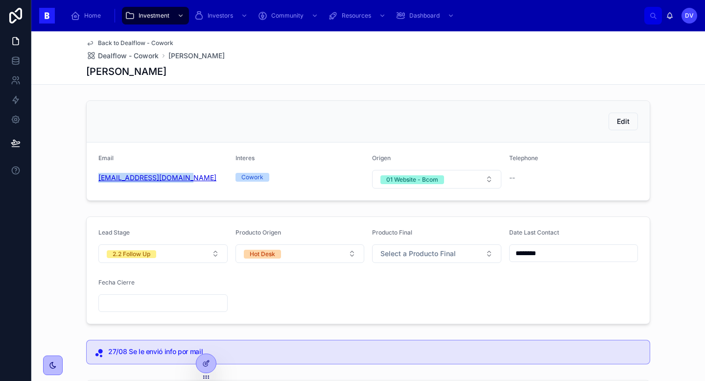
copy link "[EMAIL_ADDRESS][DOMAIN_NAME]"
click at [135, 53] on span "Dealflow - Cowork" at bounding box center [128, 56] width 61 height 10
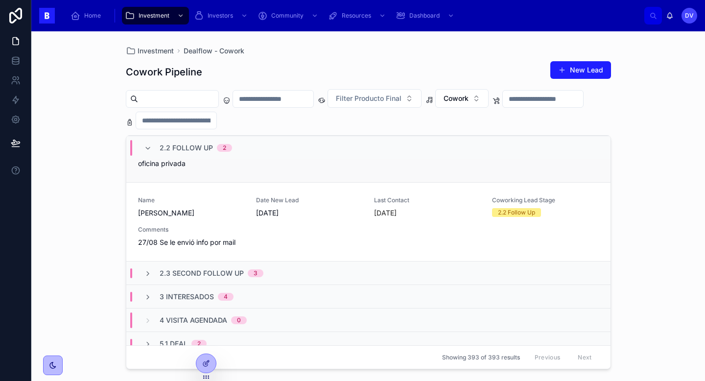
scroll to position [154, 0]
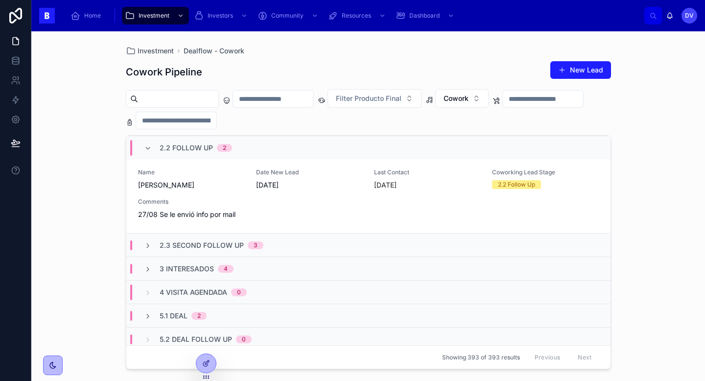
click at [213, 244] on span "2.3 Second Follow Up" at bounding box center [202, 245] width 84 height 10
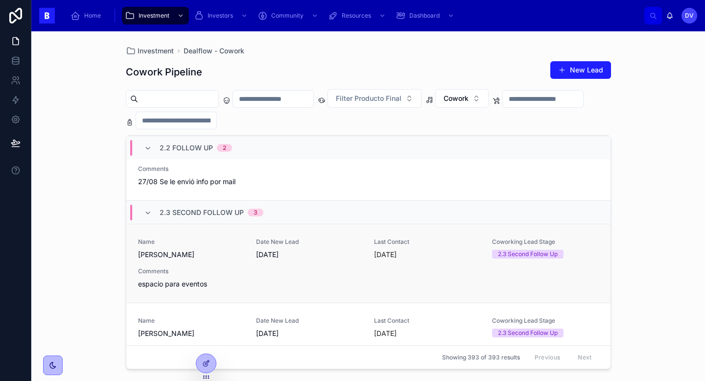
scroll to position [192, 0]
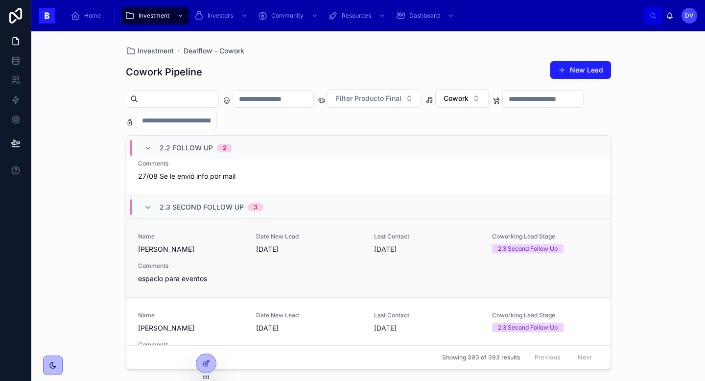
click at [242, 272] on div "Comments espacio para eventos" at bounding box center [191, 273] width 106 height 22
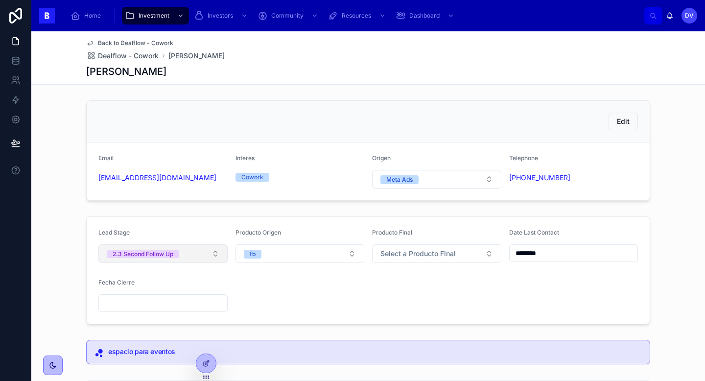
click at [216, 256] on button "2.3 Second Follow Up" at bounding box center [162, 253] width 129 height 19
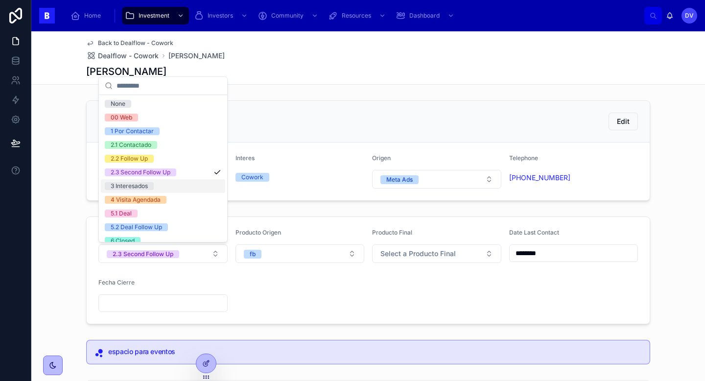
click at [205, 188] on div "3 Interesados" at bounding box center [163, 186] width 124 height 14
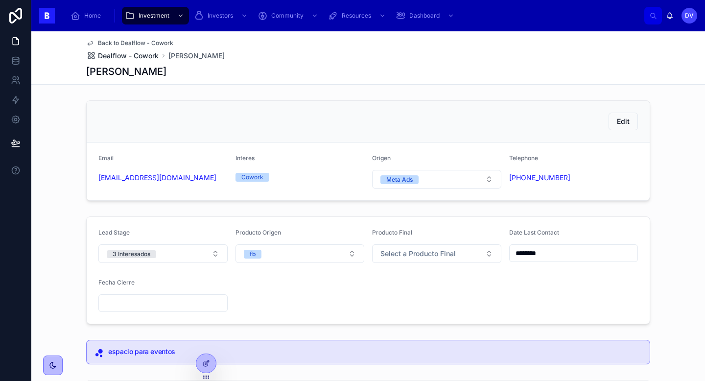
click at [139, 56] on span "Dealflow - Cowork" at bounding box center [128, 56] width 61 height 10
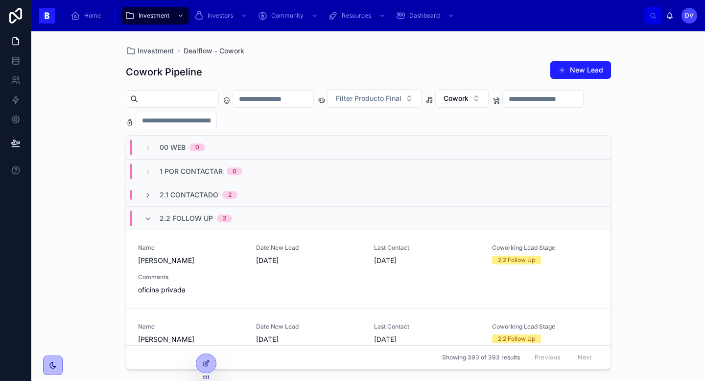
click at [200, 223] on div "2.2 Follow Up 2" at bounding box center [196, 218] width 72 height 16
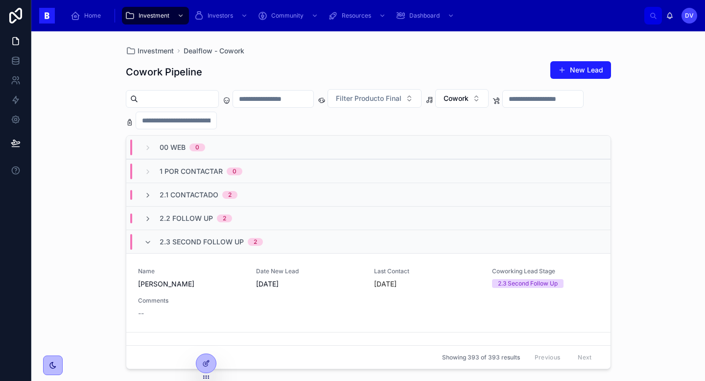
click at [201, 198] on span "2.1 Contactado" at bounding box center [189, 195] width 59 height 10
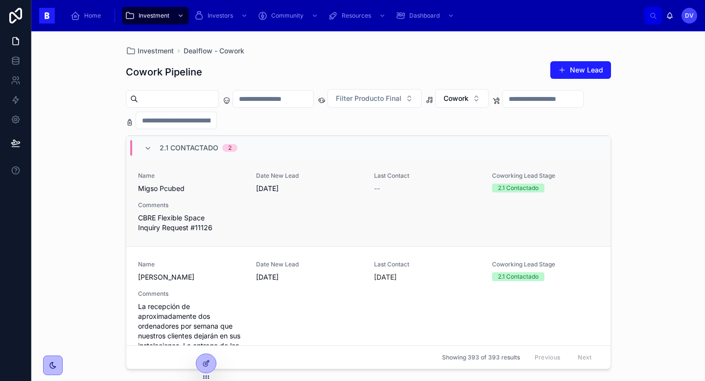
scroll to position [32, 0]
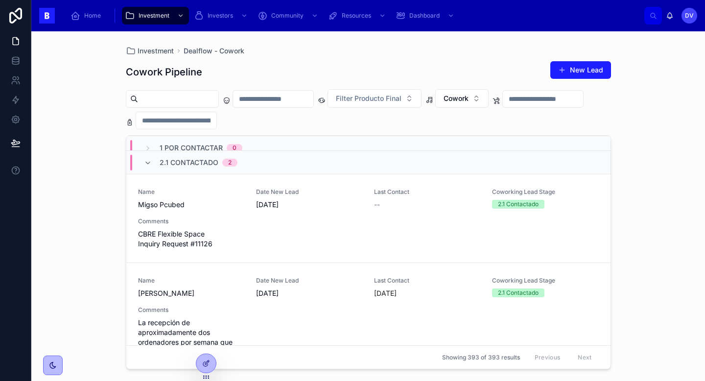
click at [178, 168] on div "2.1 Contactado 2" at bounding box center [199, 163] width 78 height 16
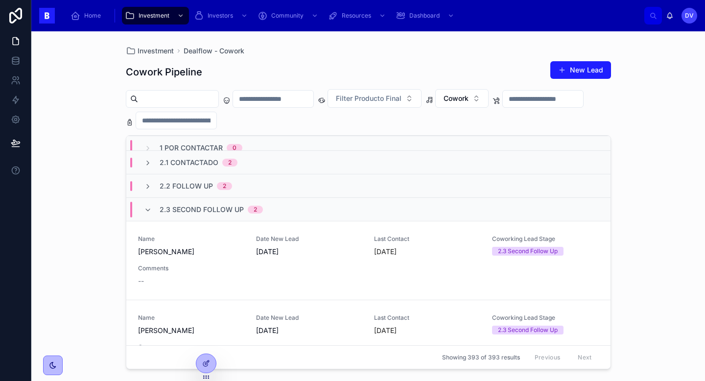
click at [186, 190] on div "2.2 Follow Up 2" at bounding box center [368, 185] width 484 height 23
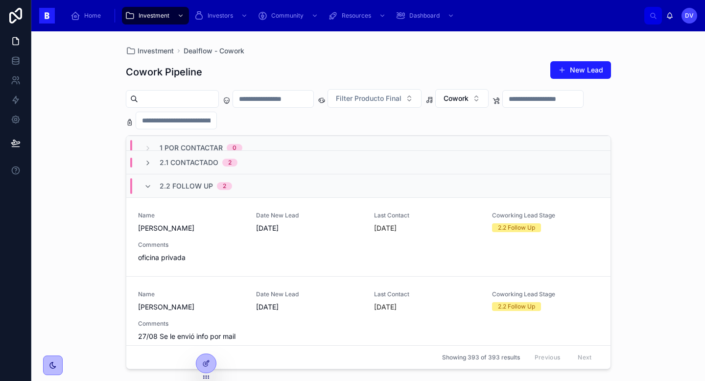
click at [186, 190] on div "2.2 Follow Up 2" at bounding box center [196, 186] width 72 height 16
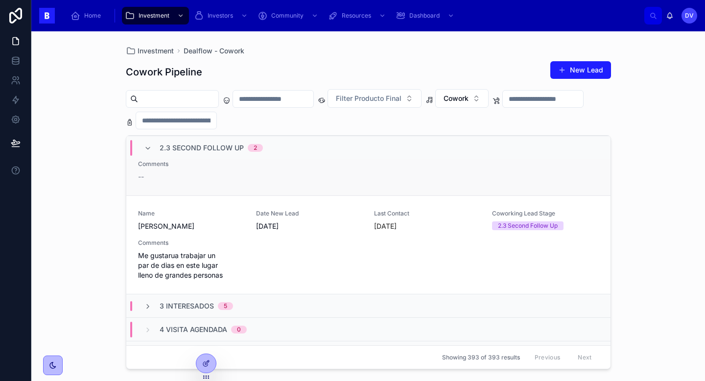
scroll to position [155, 0]
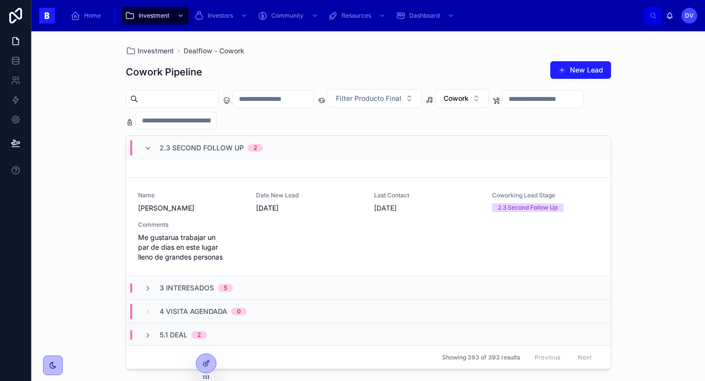
click at [178, 290] on span "3 Interesados" at bounding box center [187, 288] width 54 height 10
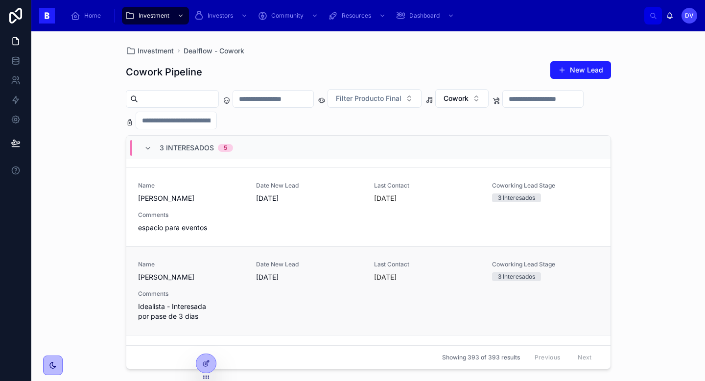
scroll to position [605, 0]
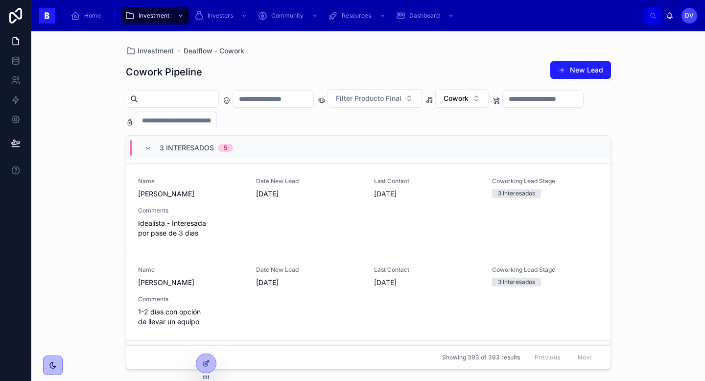
click at [193, 103] on input "text" at bounding box center [178, 99] width 80 height 14
paste input "**********"
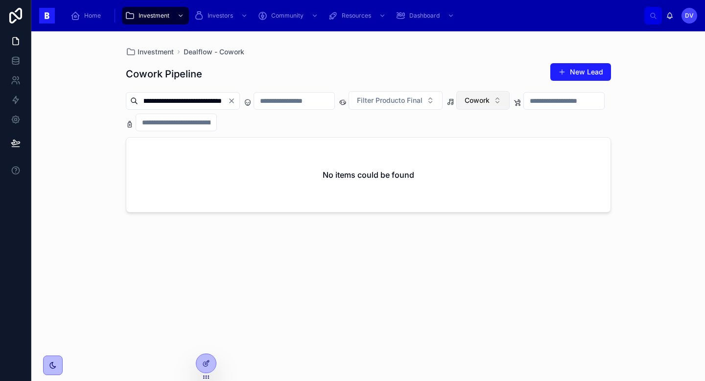
type input "**********"
click at [508, 97] on button "Cowork" at bounding box center [482, 100] width 53 height 19
click at [505, 168] on div "Eventos" at bounding box center [491, 171] width 117 height 16
click at [502, 101] on button "Eventos" at bounding box center [483, 100] width 54 height 19
click at [494, 138] on div "None" at bounding box center [492, 140] width 117 height 16
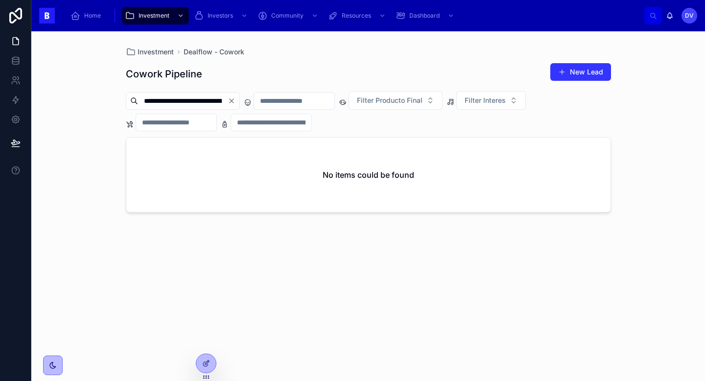
click at [578, 71] on button "New Lead" at bounding box center [580, 72] width 61 height 18
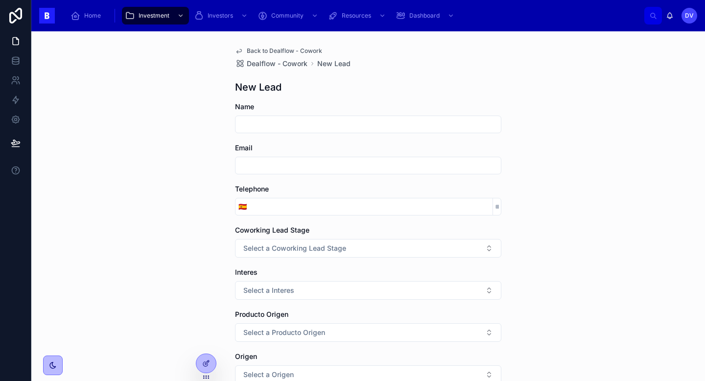
click at [279, 167] on input "text" at bounding box center [367, 166] width 265 height 14
paste input "**********"
type input "**********"
click at [251, 121] on input "text" at bounding box center [367, 124] width 265 height 14
type input "*******"
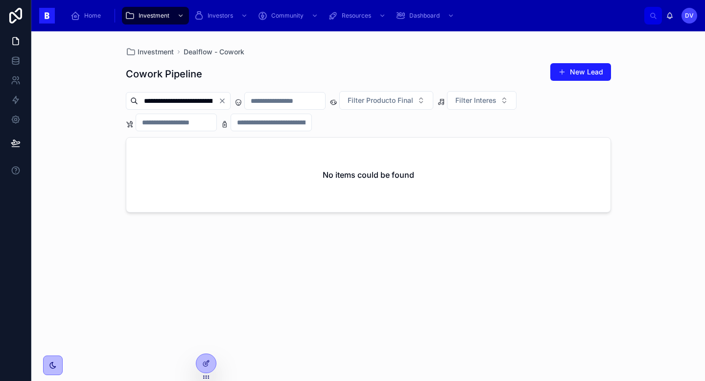
click at [226, 102] on icon "Clear" at bounding box center [222, 101] width 8 height 8
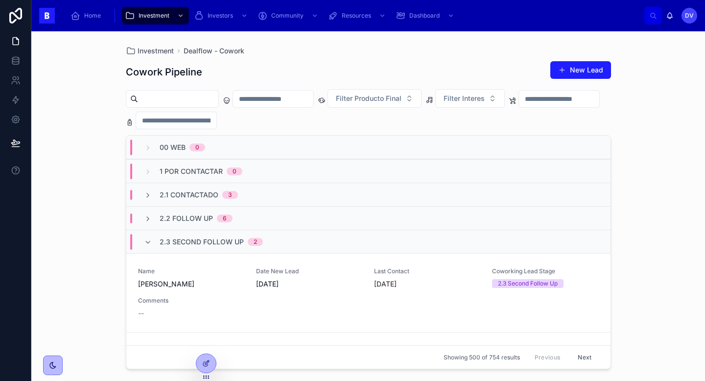
click at [185, 101] on input "text" at bounding box center [178, 99] width 80 height 14
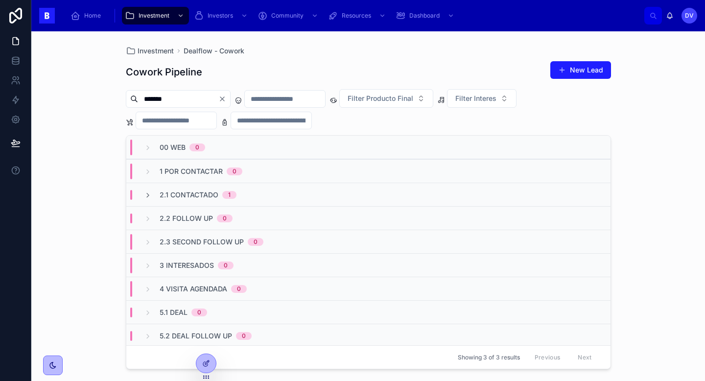
type input "*******"
click at [209, 197] on span "2.1 Contactado" at bounding box center [189, 195] width 59 height 10
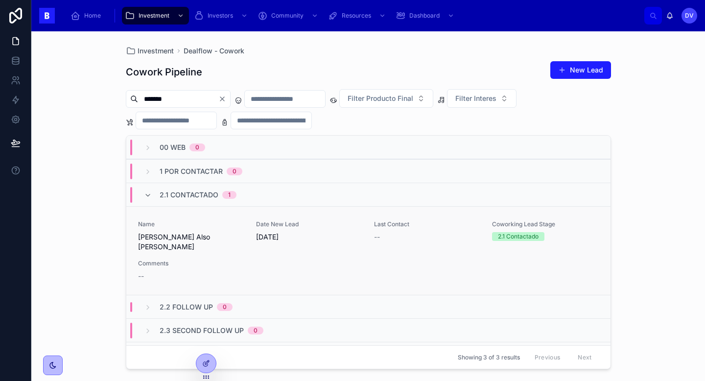
click at [211, 247] on div "Name [PERSON_NAME] Also [PERSON_NAME] Date New Lead [DATE] Last Contact -- Cowo…" at bounding box center [368, 250] width 461 height 61
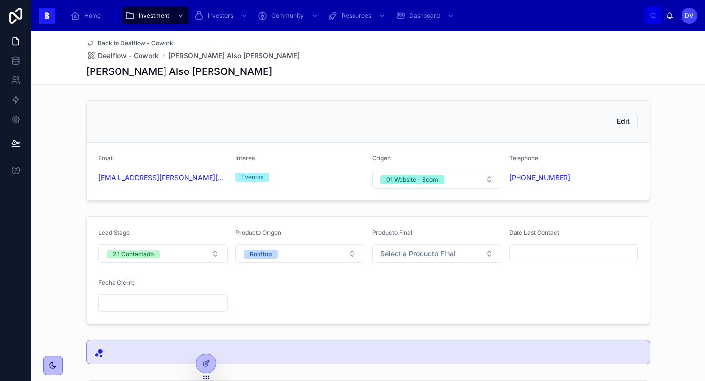
click at [538, 258] on input "text" at bounding box center [573, 253] width 128 height 14
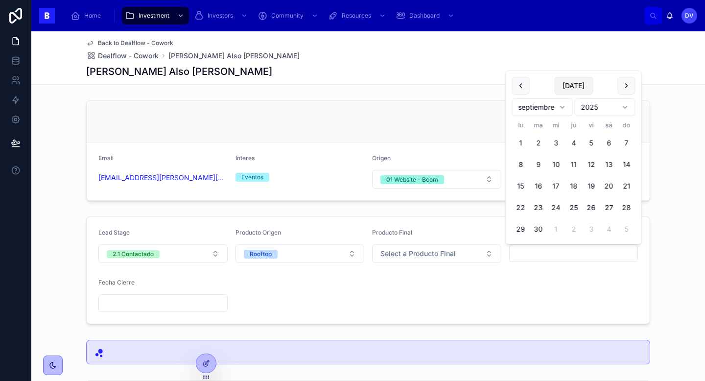
click at [577, 87] on button "[DATE]" at bounding box center [573, 86] width 39 height 18
type input "********"
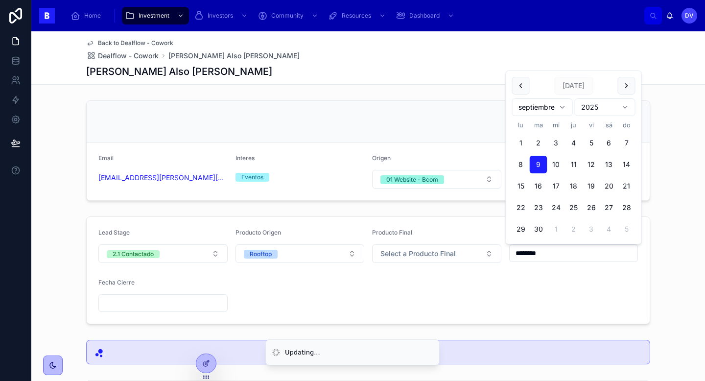
click at [487, 286] on form "Lead Stage 2.1 Contactado Producto Origen Rooftop Producto Final Select a Produ…" at bounding box center [368, 270] width 563 height 107
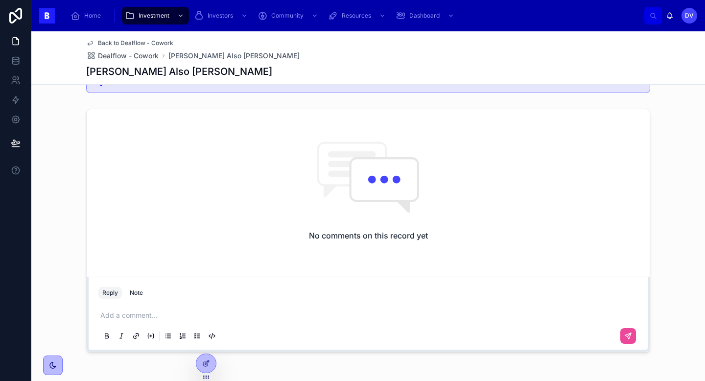
scroll to position [295, 0]
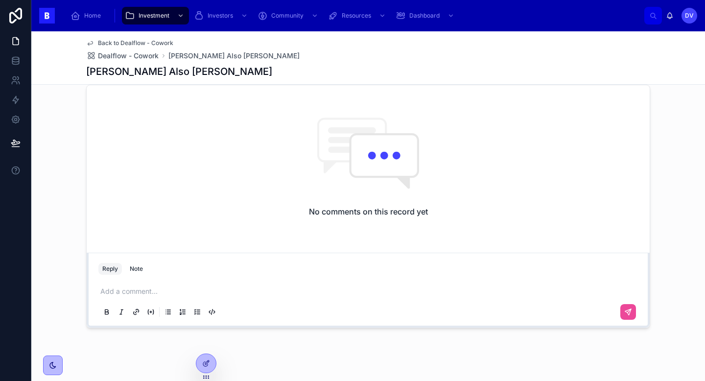
click at [136, 294] on p at bounding box center [369, 291] width 539 height 10
click at [631, 313] on icon at bounding box center [628, 312] width 8 height 8
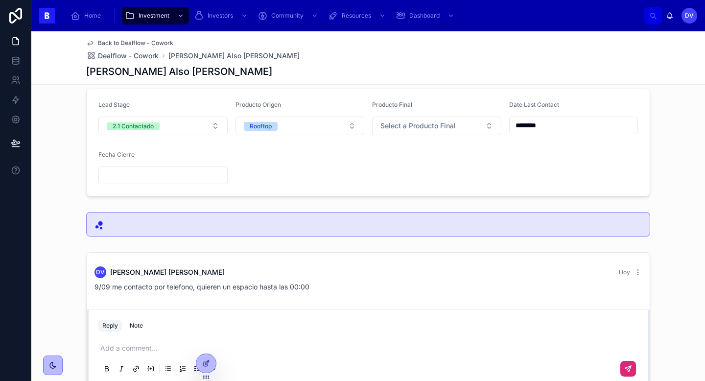
scroll to position [126, 0]
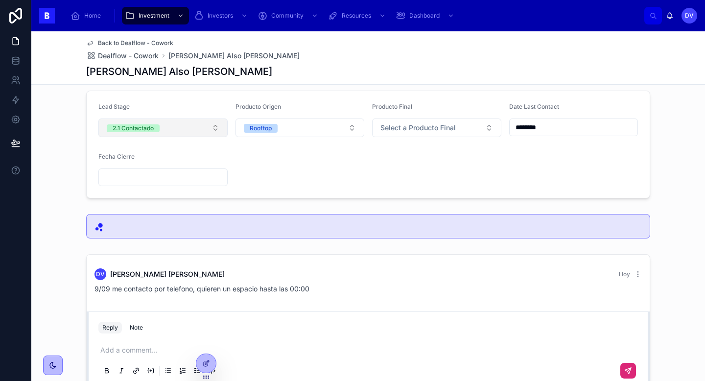
click at [212, 129] on button "2.1 Contactado" at bounding box center [162, 127] width 129 height 19
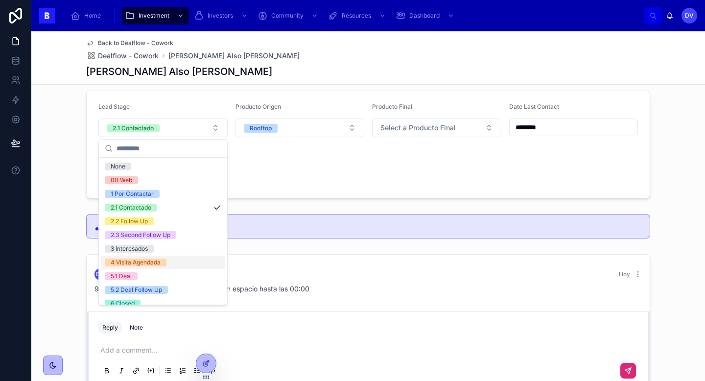
scroll to position [57, 0]
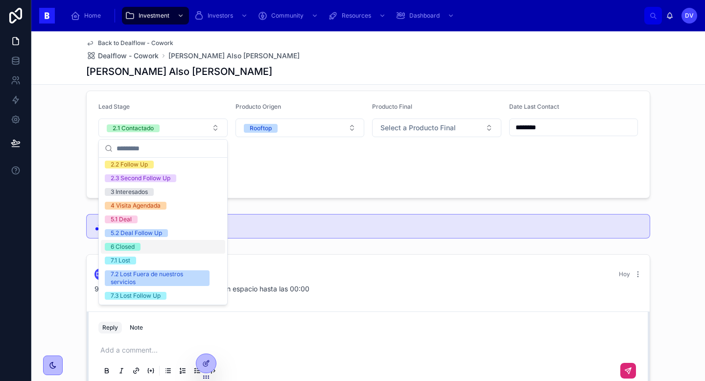
click at [297, 165] on form "Lead Stage 2.1 Contactado Producto Origen Rooftop Producto Final Select a Produ…" at bounding box center [368, 144] width 563 height 107
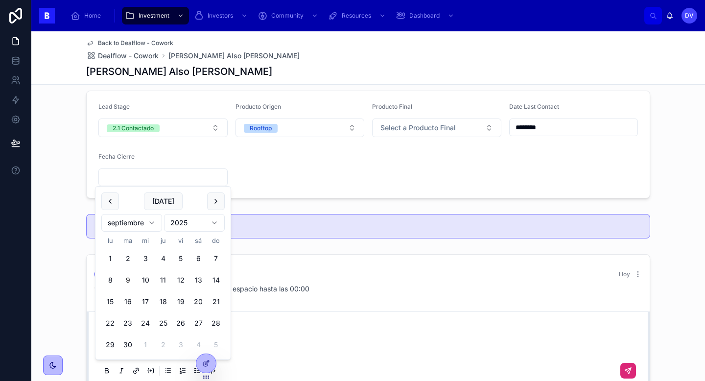
click at [173, 176] on input "text" at bounding box center [163, 177] width 128 height 14
click at [167, 202] on button "[DATE]" at bounding box center [163, 201] width 39 height 18
type input "********"
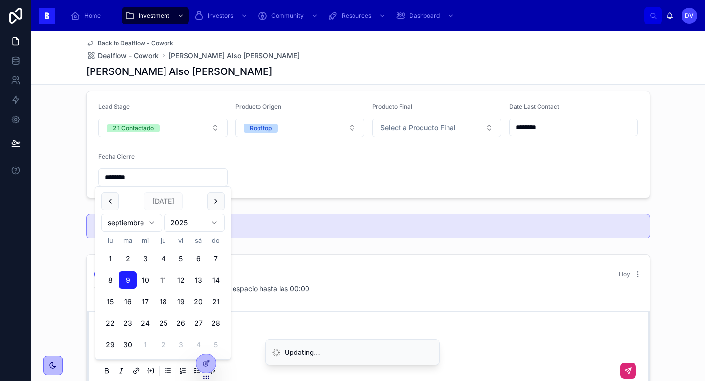
click at [232, 154] on form "Lead Stage 2.1 Contactado Producto Origen Rooftop Producto Final Select a Produ…" at bounding box center [368, 144] width 563 height 107
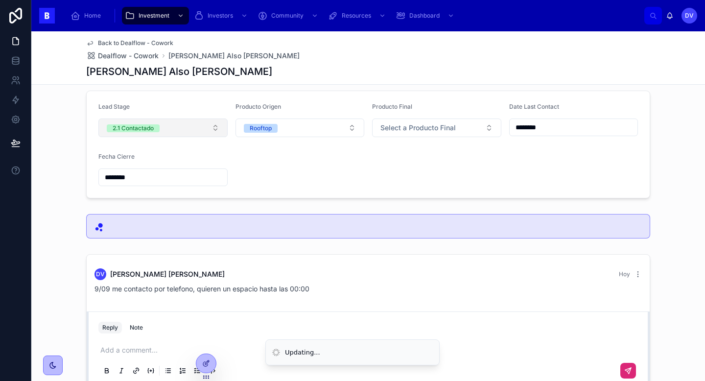
click at [217, 130] on button "2.1 Contactado" at bounding box center [162, 127] width 129 height 19
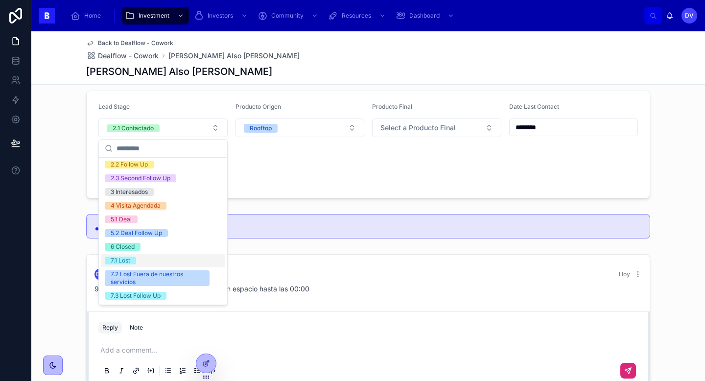
click at [172, 259] on div "7.1 Lost" at bounding box center [163, 261] width 124 height 14
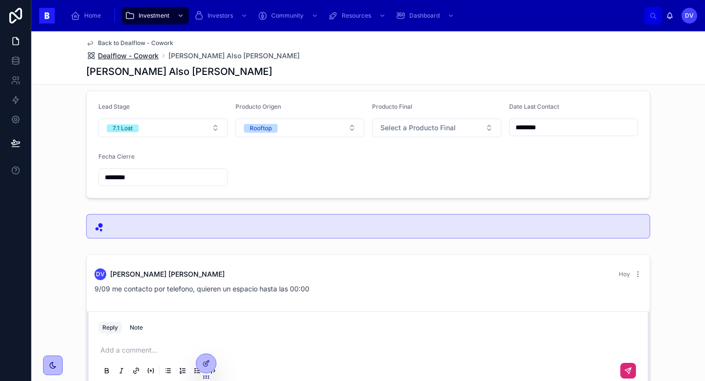
click at [155, 52] on span "Dealflow - Cowork" at bounding box center [128, 56] width 61 height 10
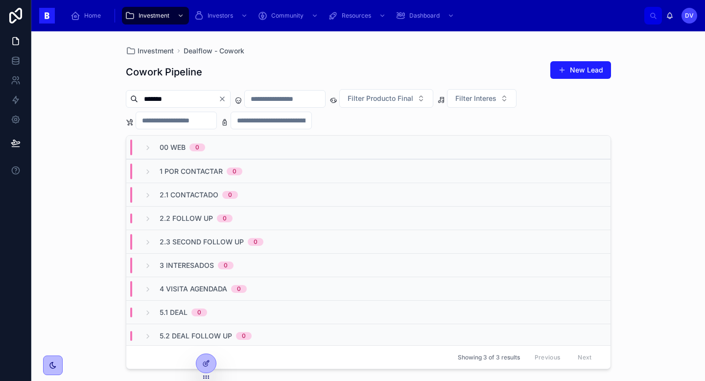
click at [226, 98] on icon "Clear" at bounding box center [222, 99] width 8 height 8
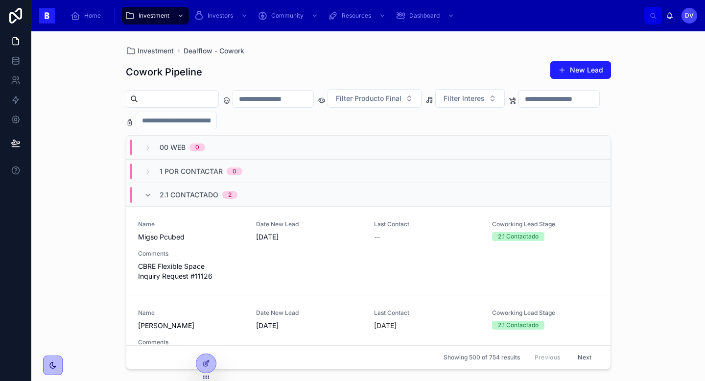
click at [212, 199] on div "2.1 Contactado 2" at bounding box center [199, 195] width 78 height 16
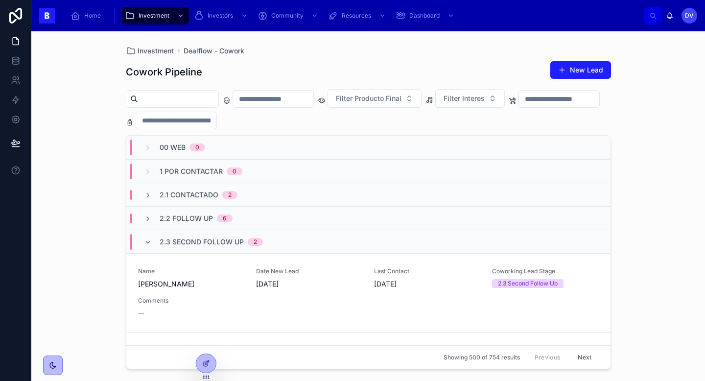
click at [226, 245] on span "2.3 Second Follow Up" at bounding box center [202, 242] width 84 height 10
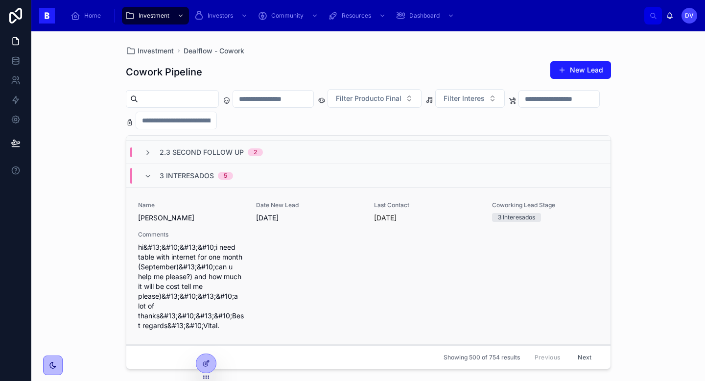
scroll to position [120, 0]
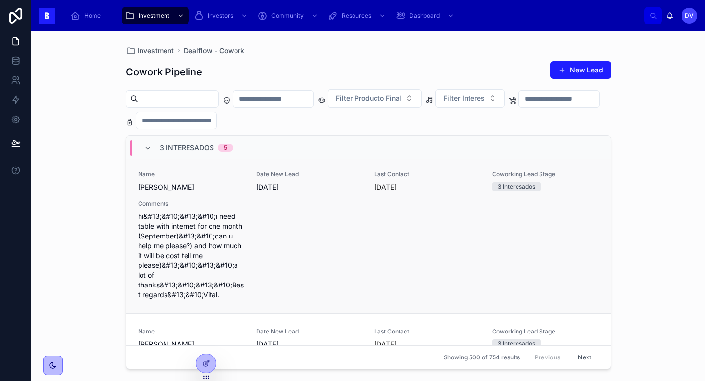
click at [321, 238] on div "Name [PERSON_NAME] Date New Lead [DATE] Last Contact [DATE] Coworking Lead Stag…" at bounding box center [368, 234] width 461 height 129
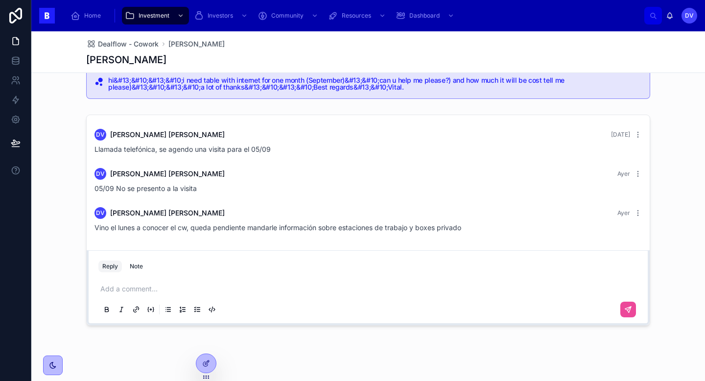
scroll to position [260, 0]
click at [195, 284] on p at bounding box center [369, 288] width 539 height 10
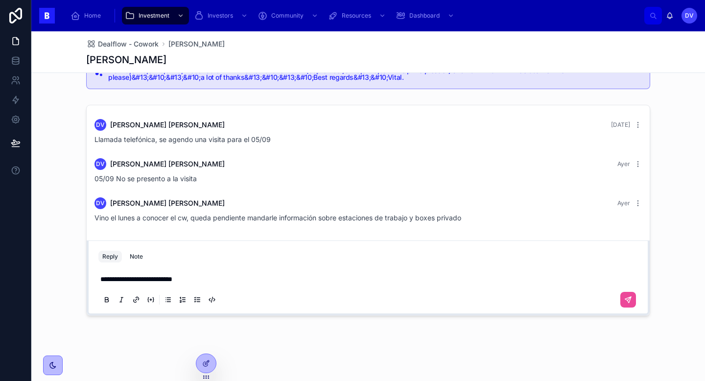
scroll to position [270, 0]
click at [630, 297] on icon at bounding box center [628, 299] width 6 height 6
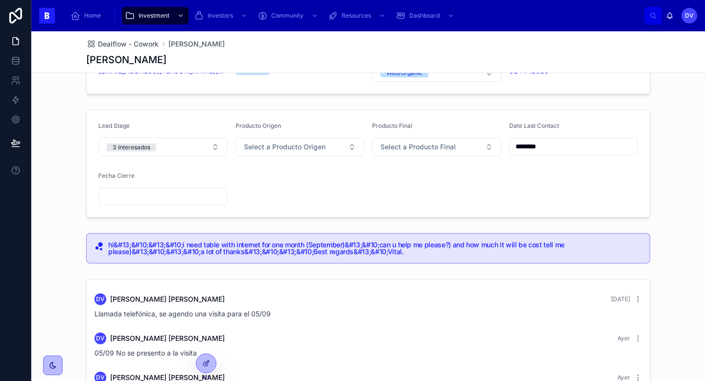
scroll to position [95, 0]
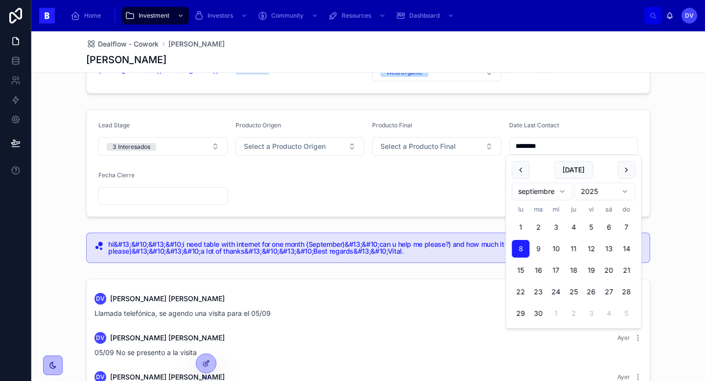
click at [565, 144] on input "********" at bounding box center [573, 146] width 128 height 14
click at [573, 171] on button "[DATE]" at bounding box center [573, 170] width 39 height 18
type input "********"
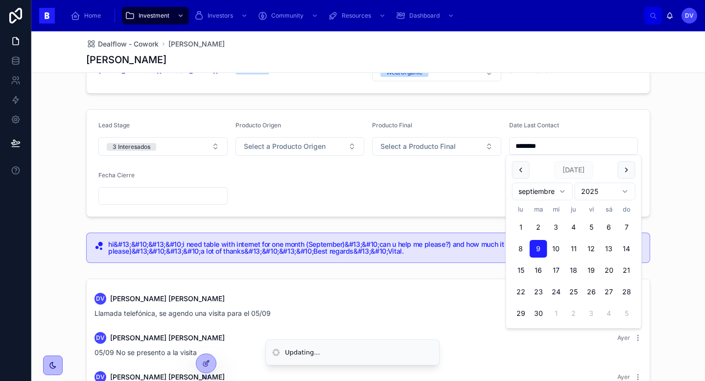
click at [419, 179] on form "Lead Stage 3 Interesados Producto Origen Select a Producto Origen Producto Fina…" at bounding box center [368, 163] width 563 height 107
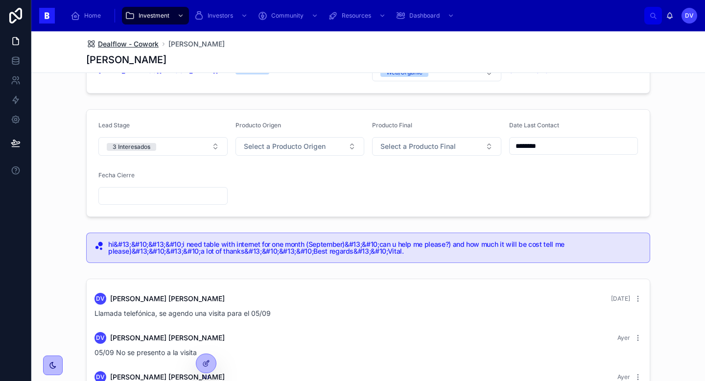
click at [147, 42] on span "Dealflow - Cowork" at bounding box center [128, 44] width 61 height 10
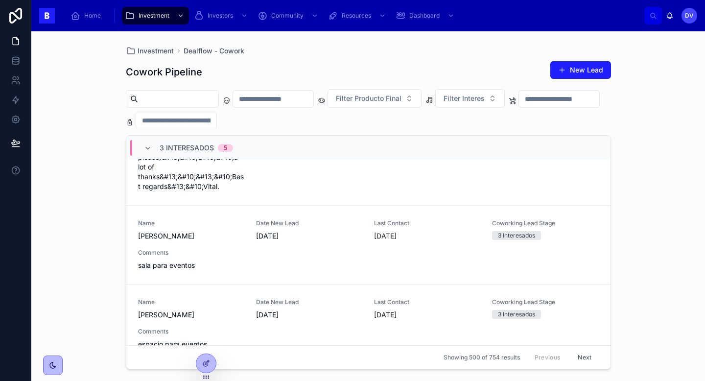
scroll to position [227, 0]
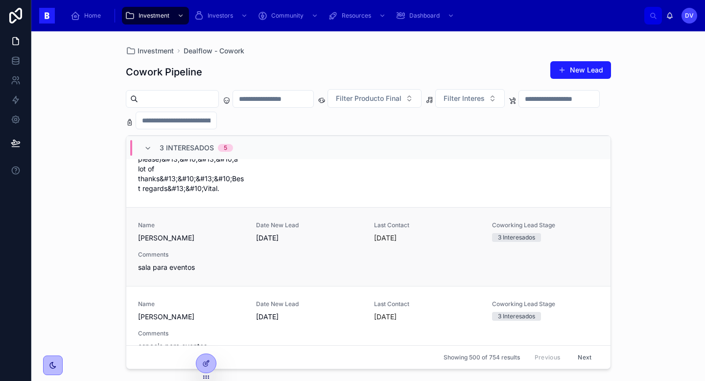
click at [239, 266] on span "sala para eventos" at bounding box center [191, 267] width 106 height 10
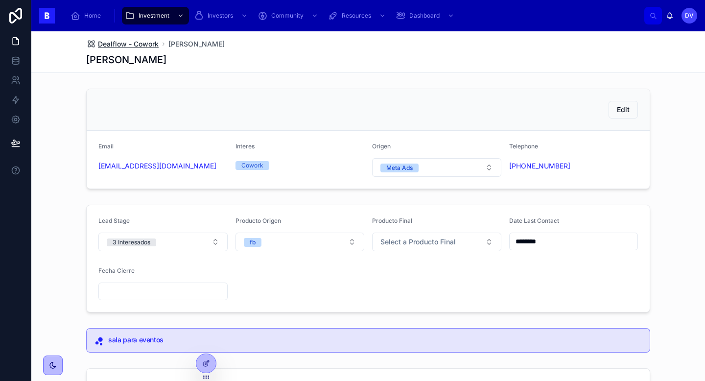
click at [144, 47] on span "Dealflow - Cowork" at bounding box center [128, 44] width 61 height 10
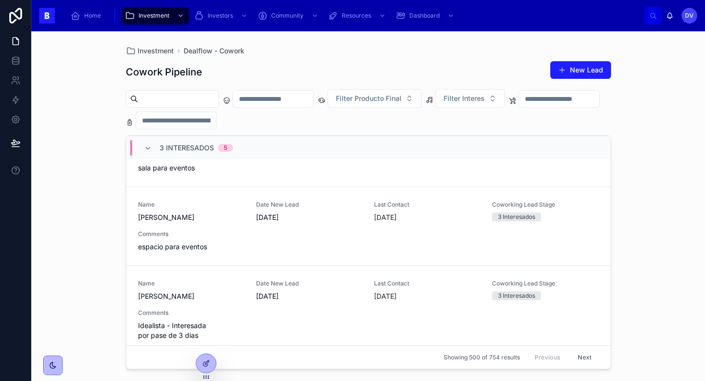
scroll to position [329, 0]
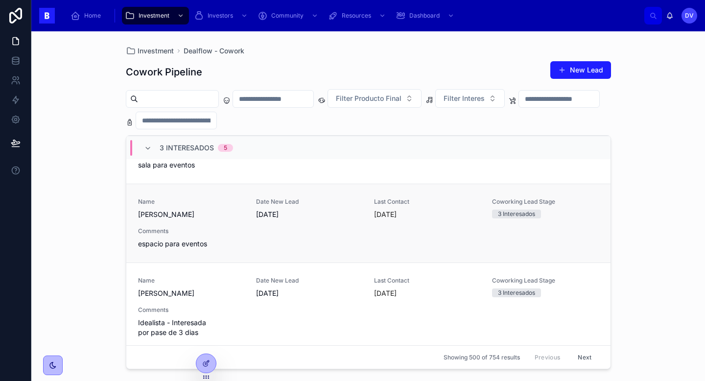
click at [233, 235] on div "Comments espacio para eventos" at bounding box center [191, 238] width 106 height 22
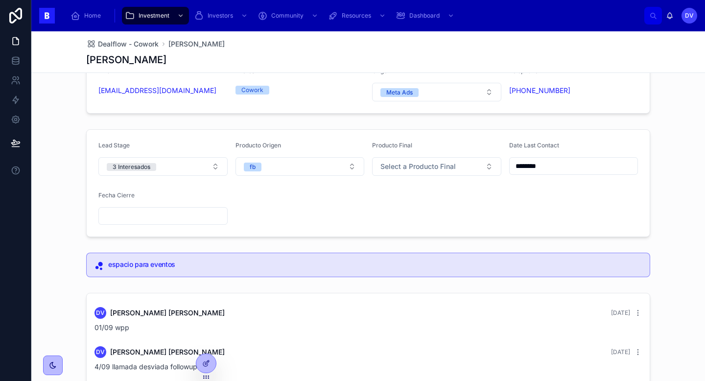
scroll to position [76, 0]
click at [144, 44] on span "Dealflow - Cowork" at bounding box center [128, 44] width 61 height 10
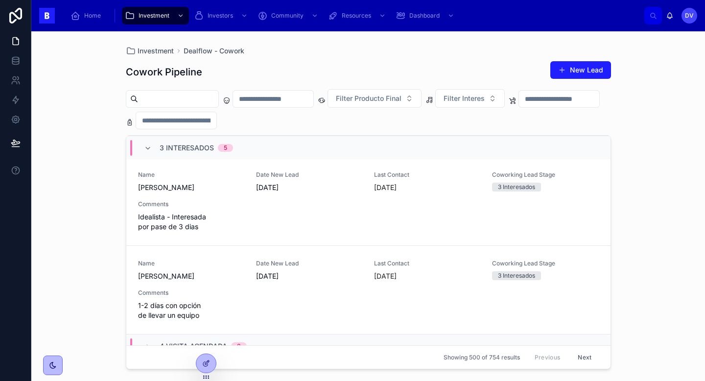
scroll to position [433, 0]
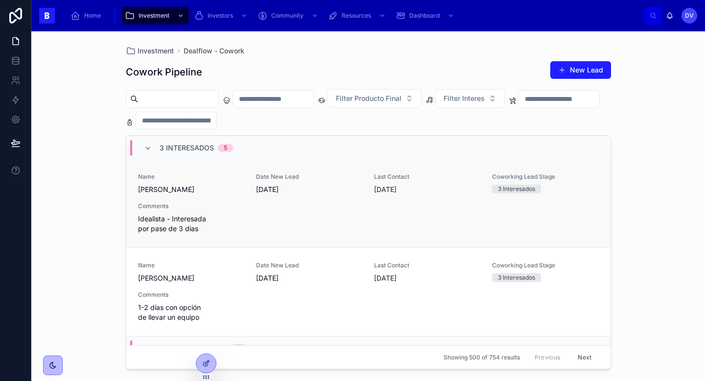
click at [227, 216] on span "Idealista - Interesada por pase de 3 dias" at bounding box center [191, 224] width 106 height 20
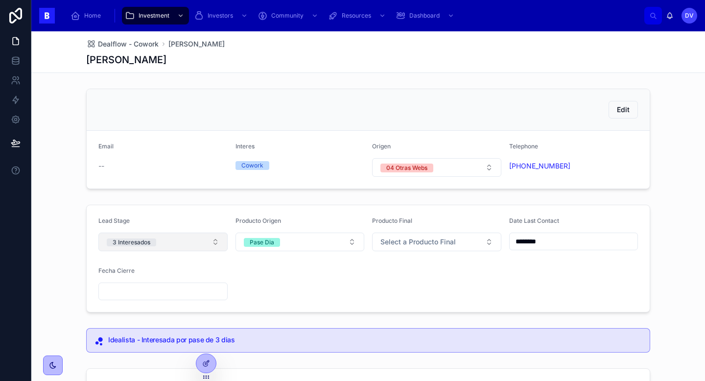
click at [214, 244] on button "3 Interesados" at bounding box center [162, 241] width 129 height 19
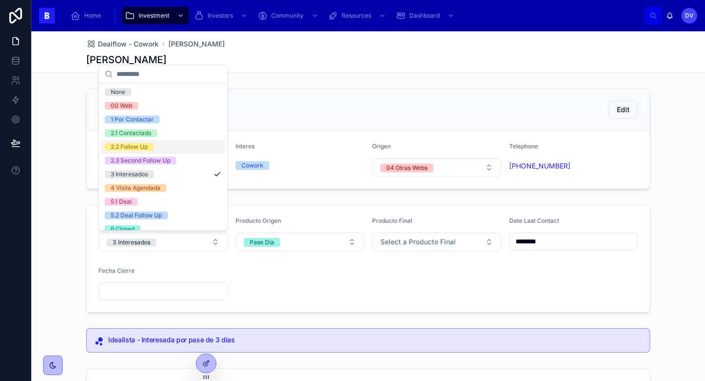
click at [199, 148] on div "2.2 Follow Up" at bounding box center [163, 147] width 124 height 14
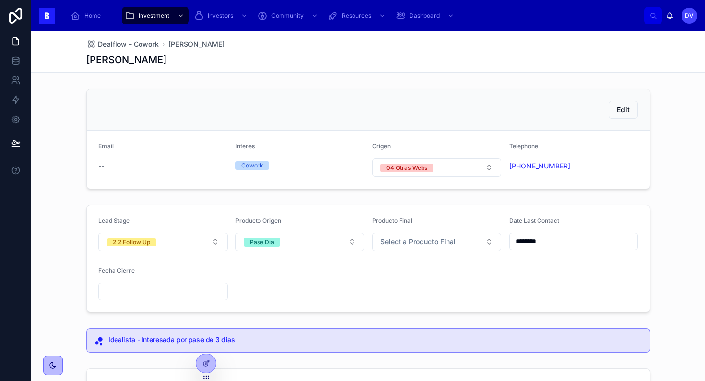
click at [568, 241] on input "********" at bounding box center [573, 241] width 128 height 14
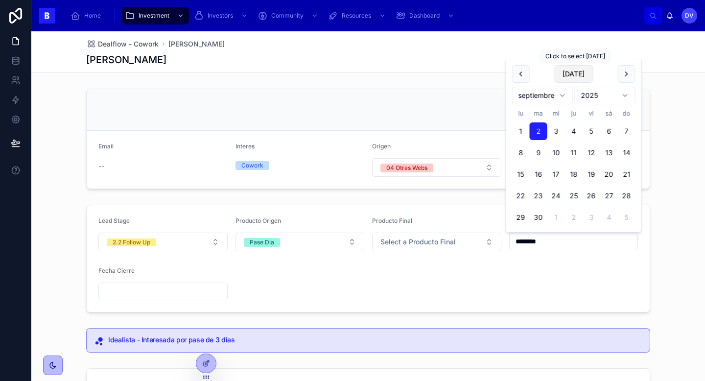
click at [580, 73] on button "[DATE]" at bounding box center [573, 74] width 39 height 18
type input "********"
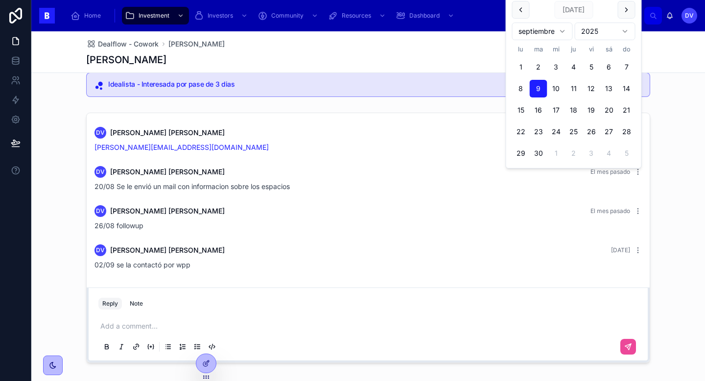
scroll to position [304, 0]
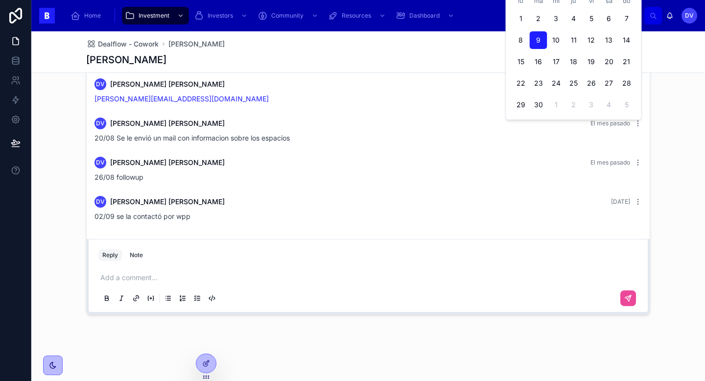
click at [245, 279] on p at bounding box center [369, 278] width 539 height 10
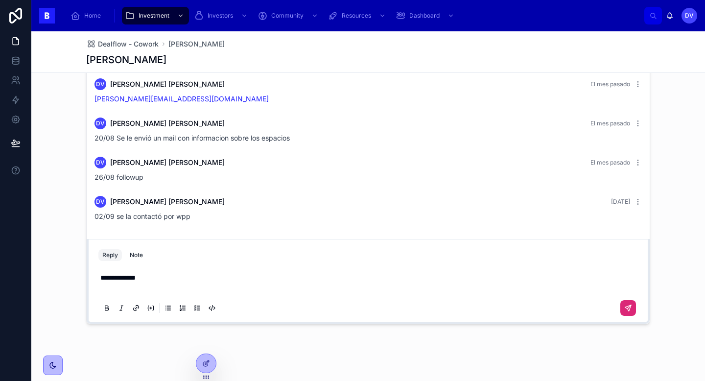
click at [626, 309] on icon at bounding box center [628, 308] width 8 height 8
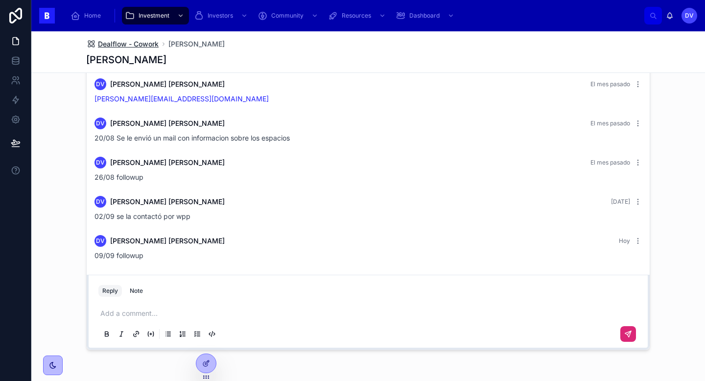
click at [128, 46] on span "Dealflow - Cowork" at bounding box center [128, 44] width 61 height 10
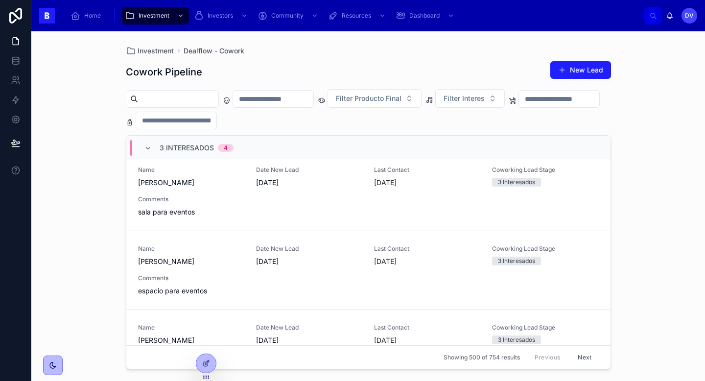
scroll to position [280, 0]
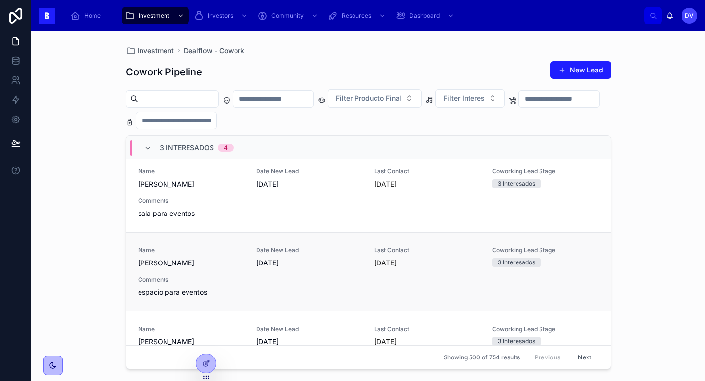
click at [240, 283] on span "Comments" at bounding box center [191, 280] width 106 height 8
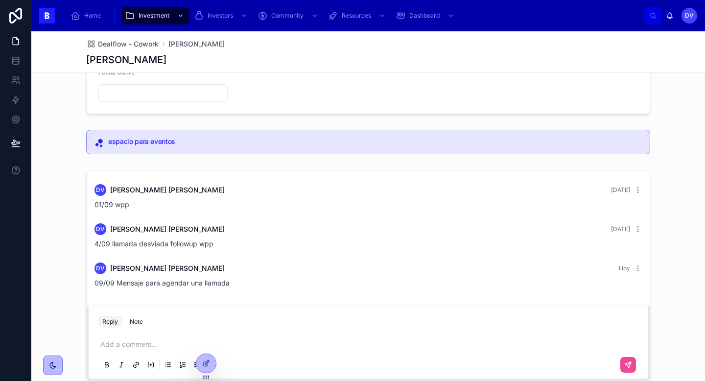
scroll to position [196, 0]
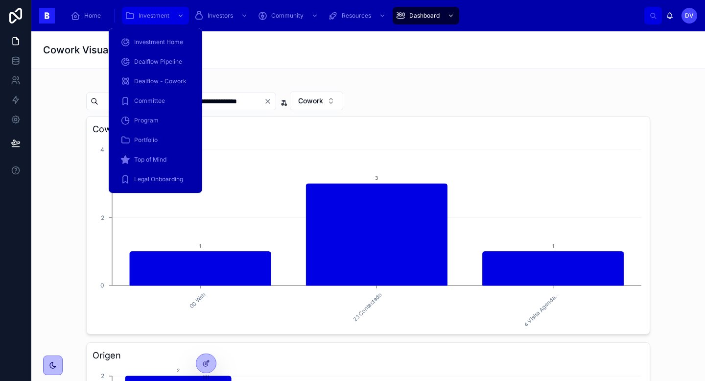
scroll to position [395, 0]
